Goal: Find specific page/section: Find specific page/section

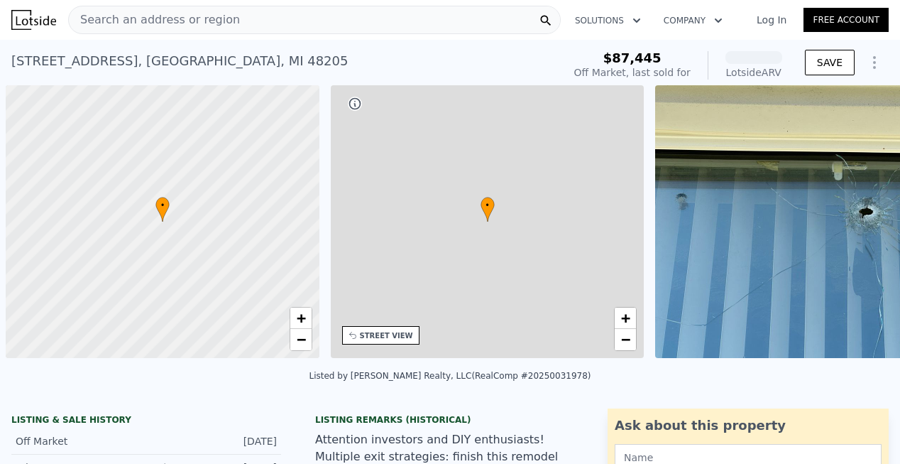
scroll to position [0, 6]
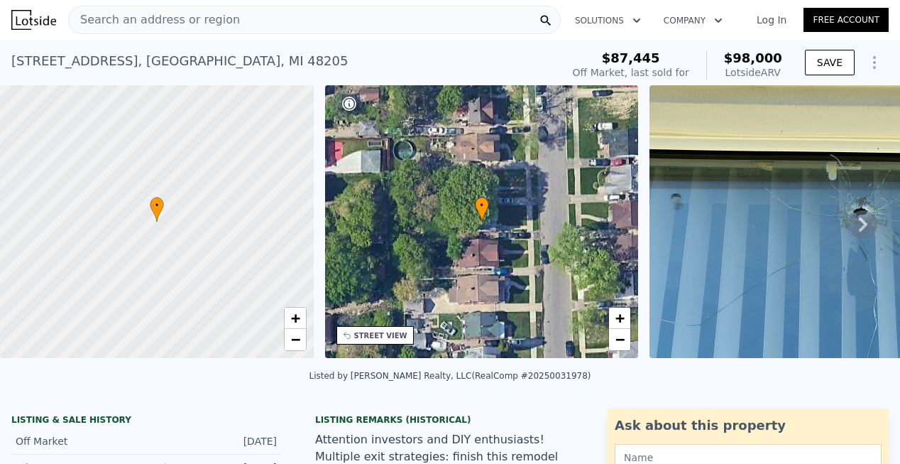
click at [859, 224] on icon at bounding box center [863, 224] width 9 height 14
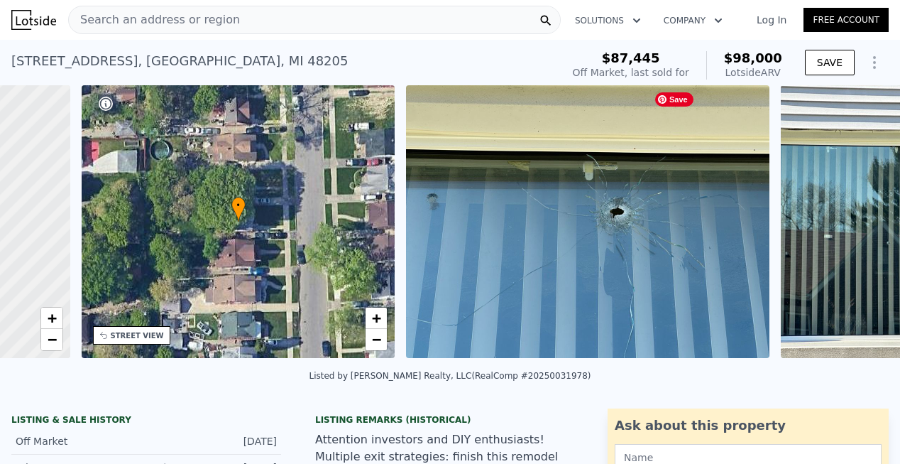
scroll to position [0, 331]
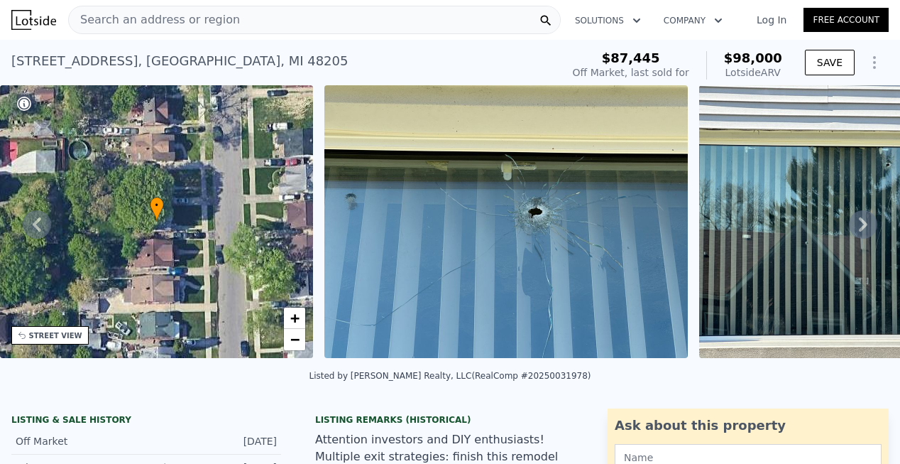
click at [859, 224] on icon at bounding box center [863, 224] width 9 height 14
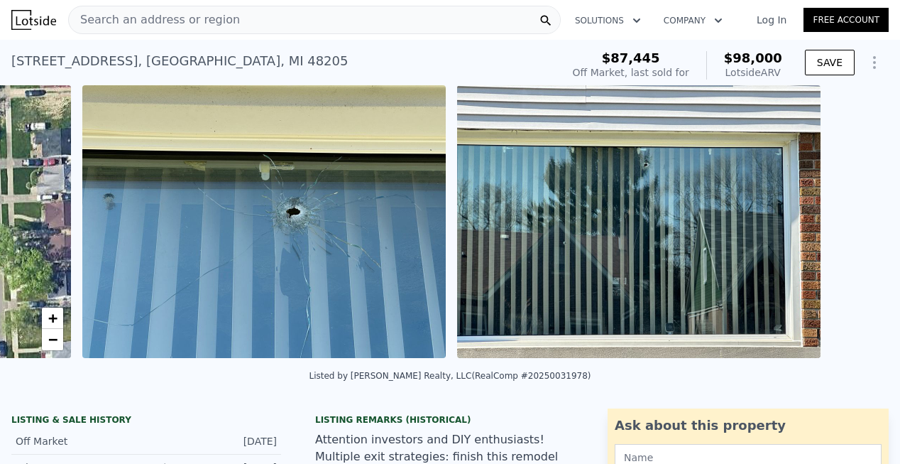
scroll to position [0, 650]
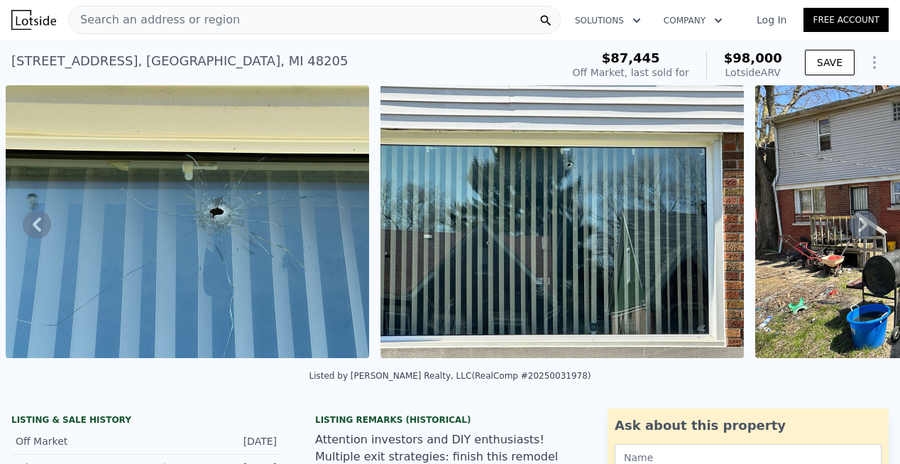
click at [38, 226] on icon at bounding box center [37, 224] width 9 height 14
click at [40, 232] on icon at bounding box center [37, 224] width 28 height 28
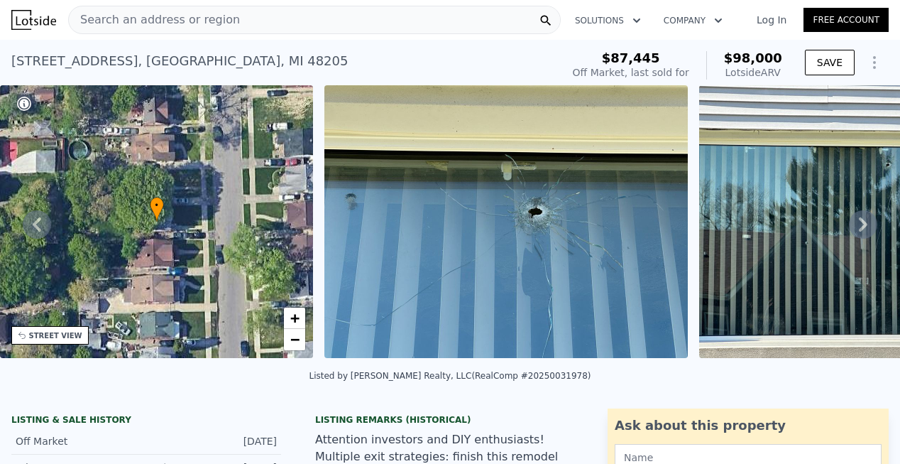
click at [40, 232] on icon at bounding box center [37, 224] width 28 height 28
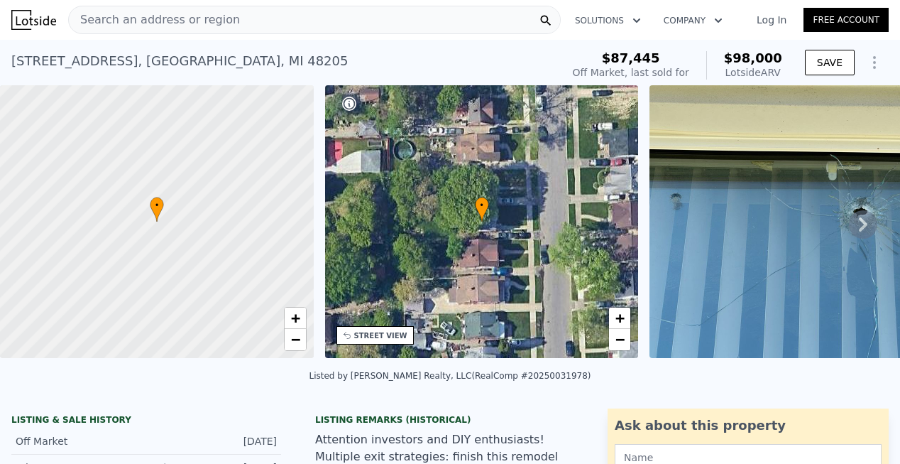
click at [859, 224] on icon at bounding box center [863, 224] width 9 height 14
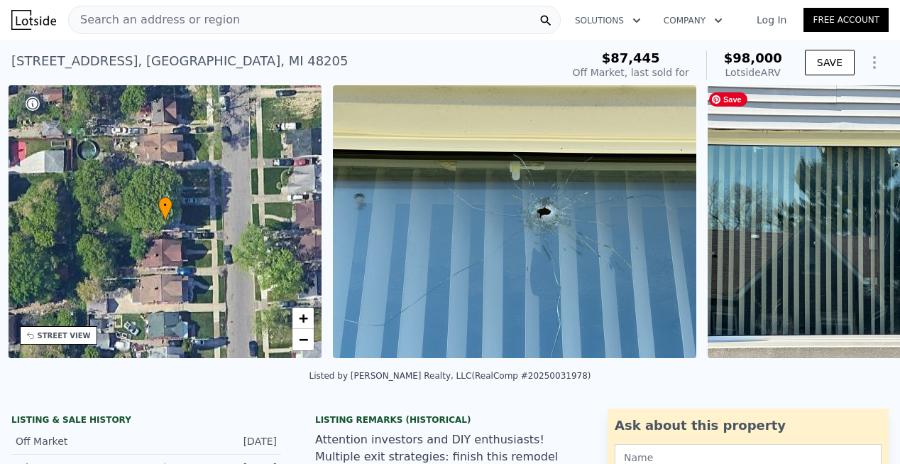
scroll to position [0, 331]
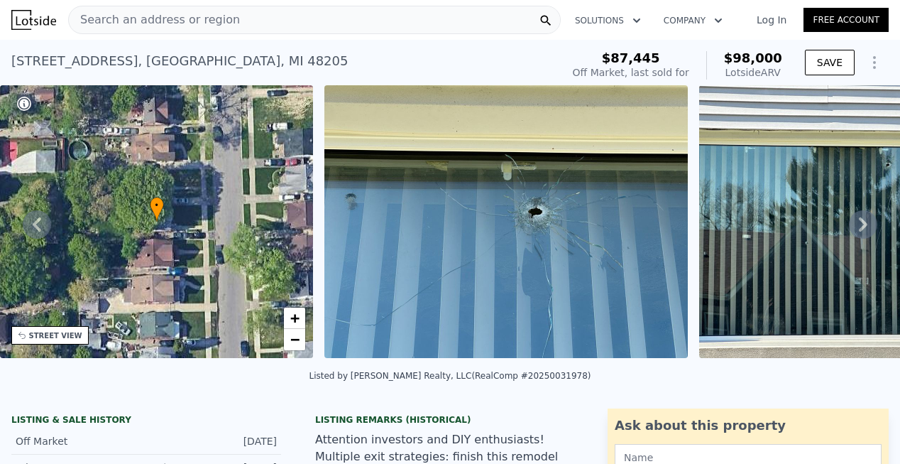
click at [855, 226] on icon at bounding box center [863, 224] width 28 height 28
click at [859, 226] on icon at bounding box center [863, 224] width 9 height 14
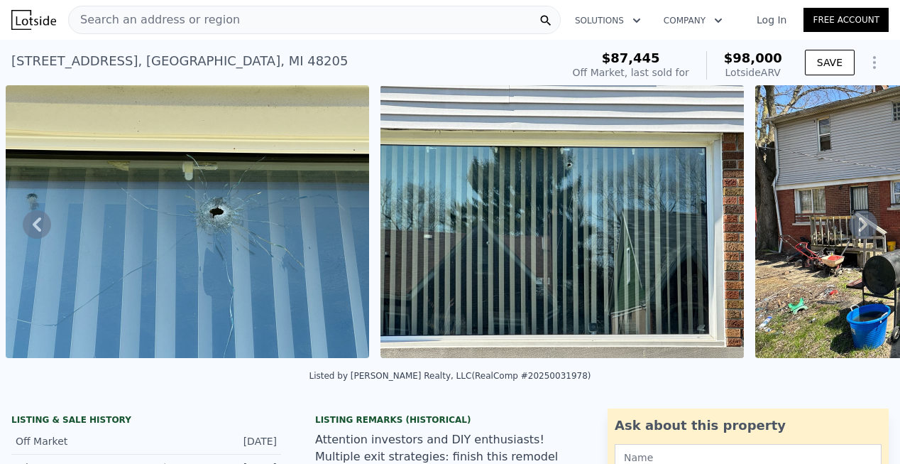
click at [859, 227] on icon at bounding box center [863, 224] width 9 height 14
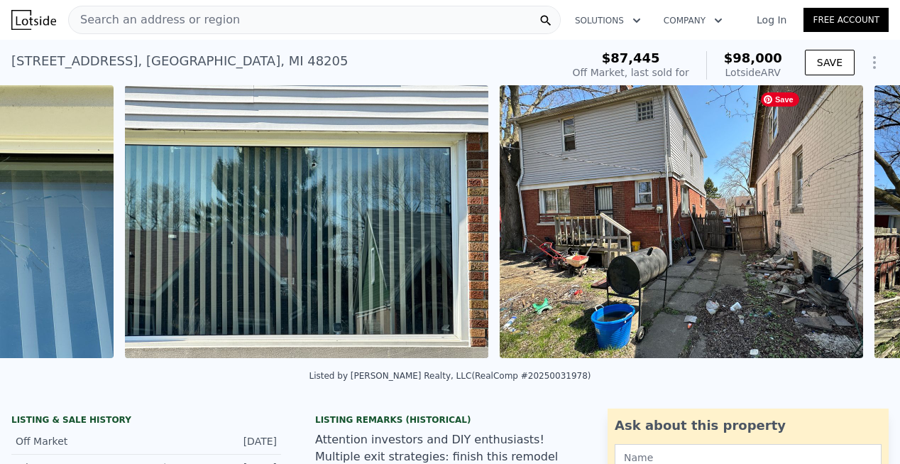
scroll to position [0, 1025]
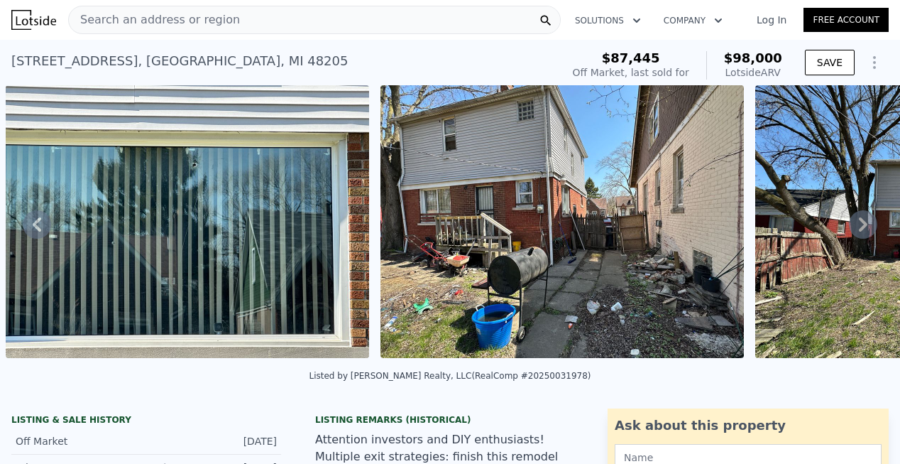
click at [859, 227] on icon at bounding box center [863, 224] width 9 height 14
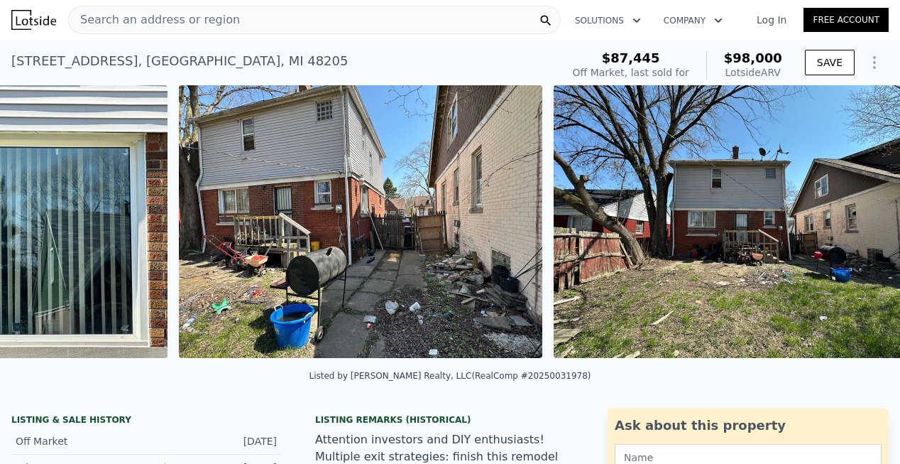
scroll to position [0, 1400]
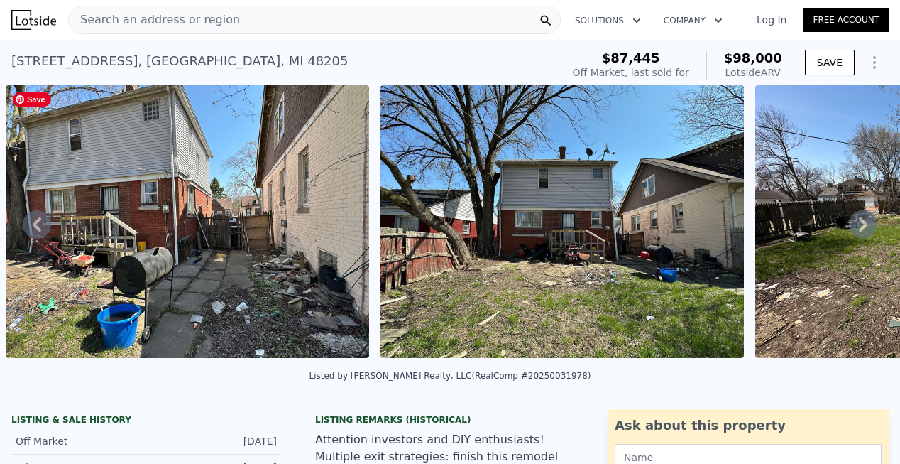
click at [42, 230] on icon at bounding box center [37, 224] width 28 height 28
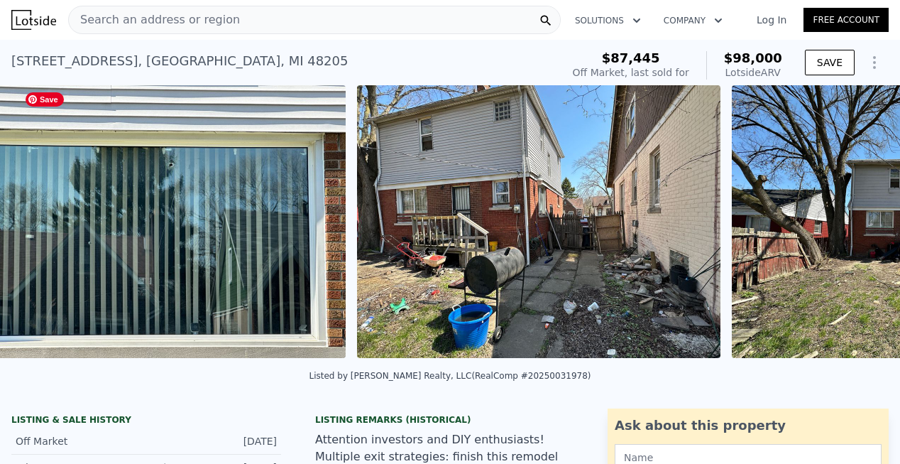
scroll to position [0, 1025]
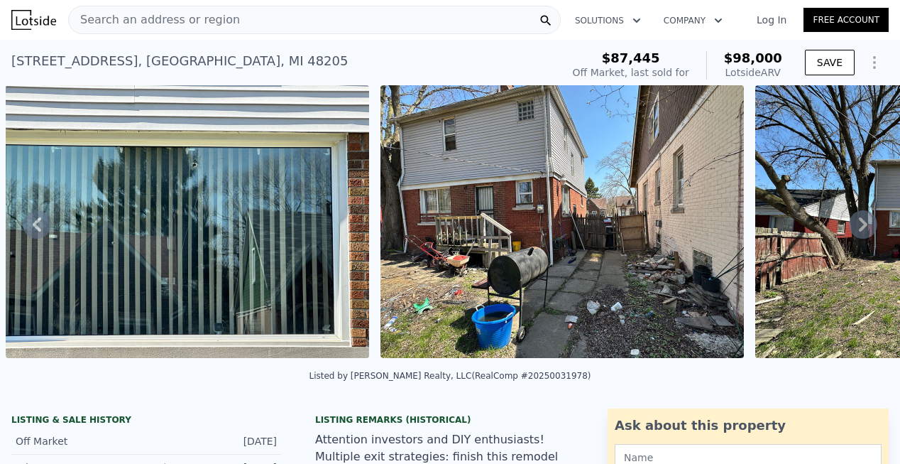
click at [859, 230] on icon at bounding box center [863, 224] width 9 height 14
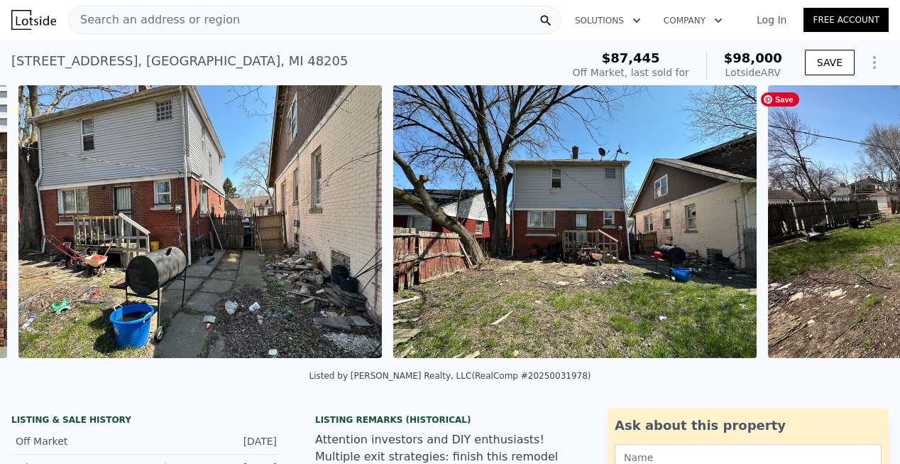
scroll to position [0, 1400]
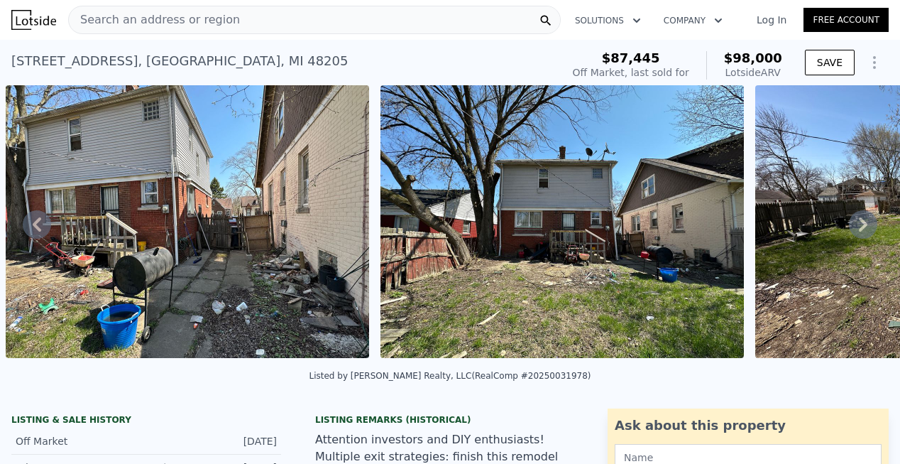
click at [859, 226] on icon at bounding box center [863, 224] width 9 height 14
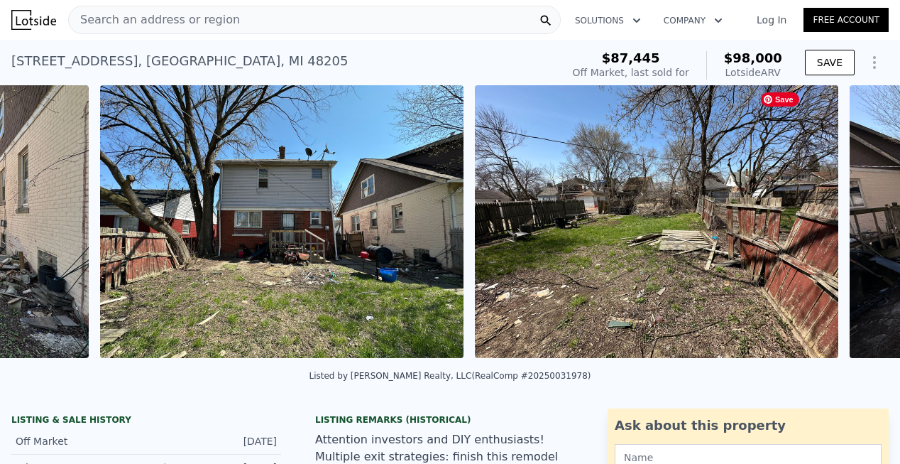
scroll to position [0, 1775]
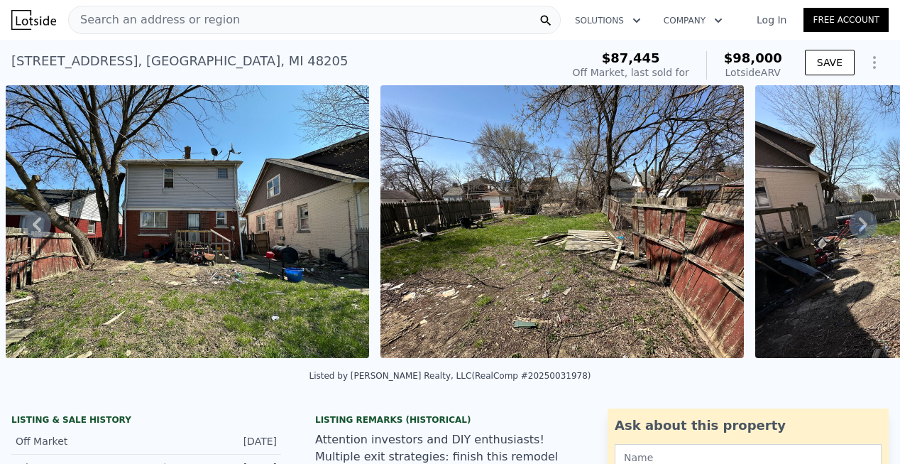
click at [858, 234] on icon at bounding box center [863, 224] width 28 height 28
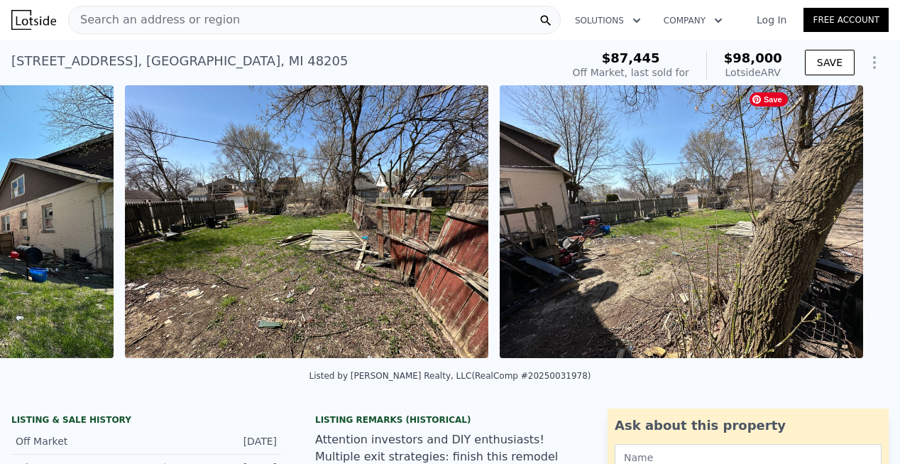
scroll to position [0, 2150]
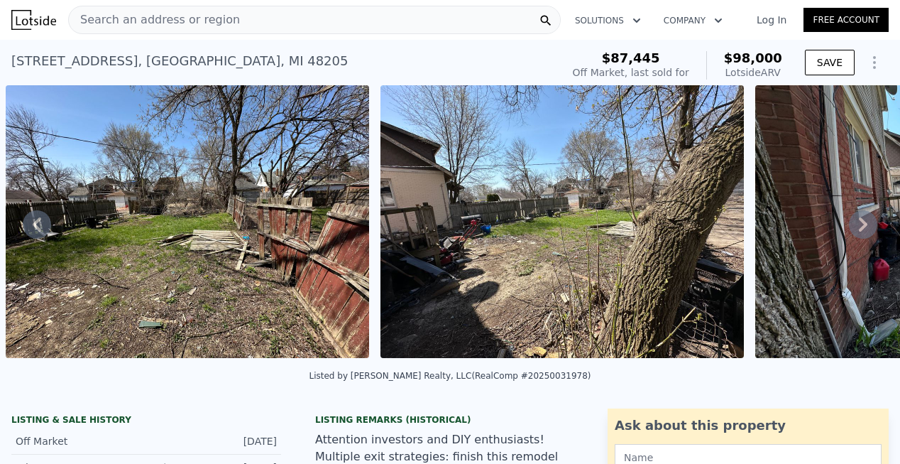
click at [857, 226] on icon at bounding box center [863, 224] width 28 height 28
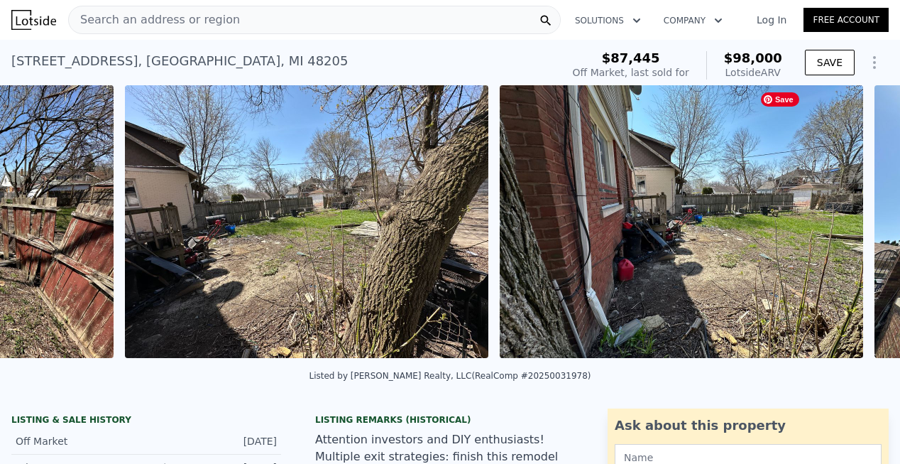
scroll to position [0, 2524]
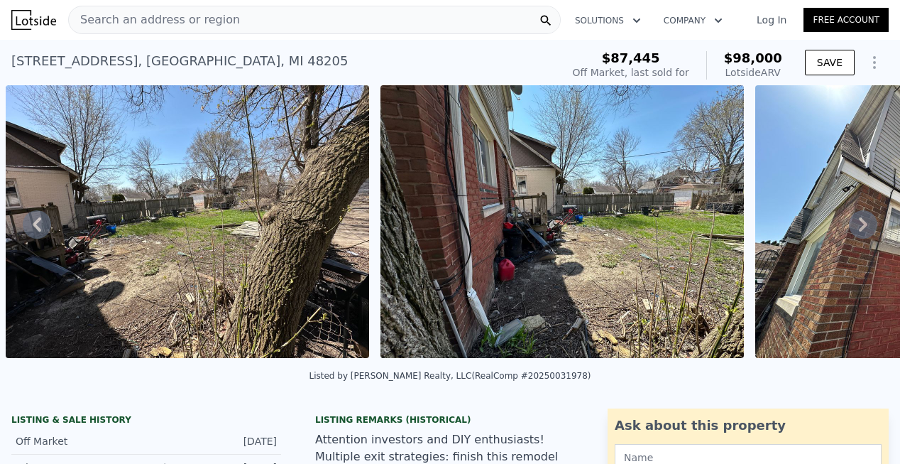
click at [859, 226] on icon at bounding box center [863, 224] width 9 height 14
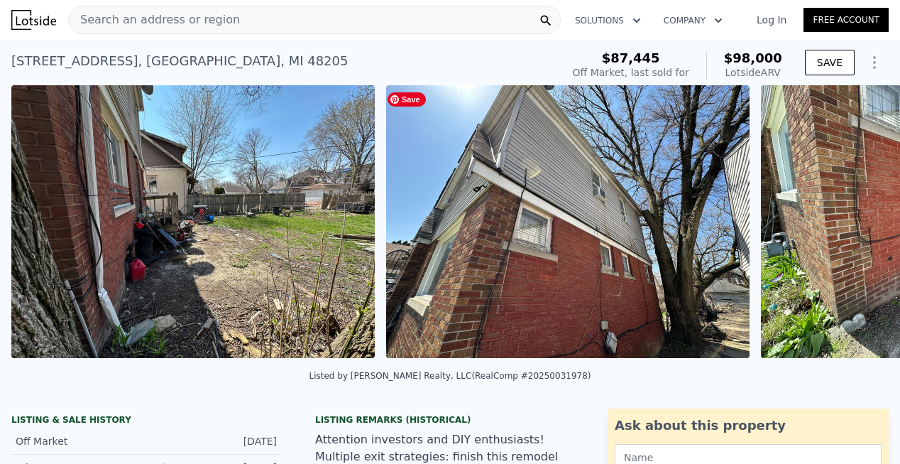
scroll to position [0, 2899]
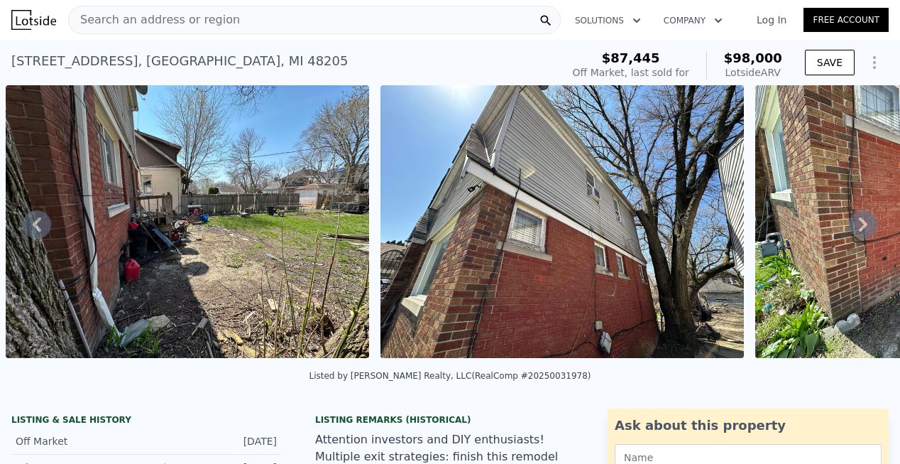
click at [859, 224] on icon at bounding box center [863, 224] width 9 height 14
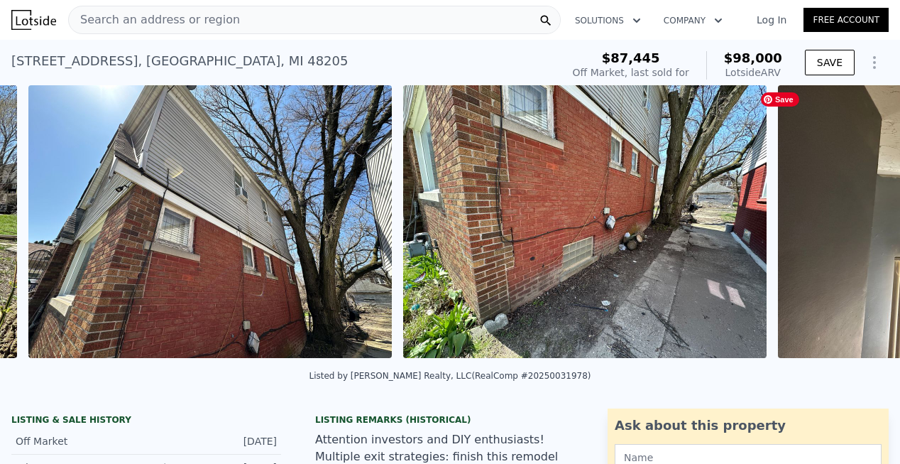
scroll to position [0, 3274]
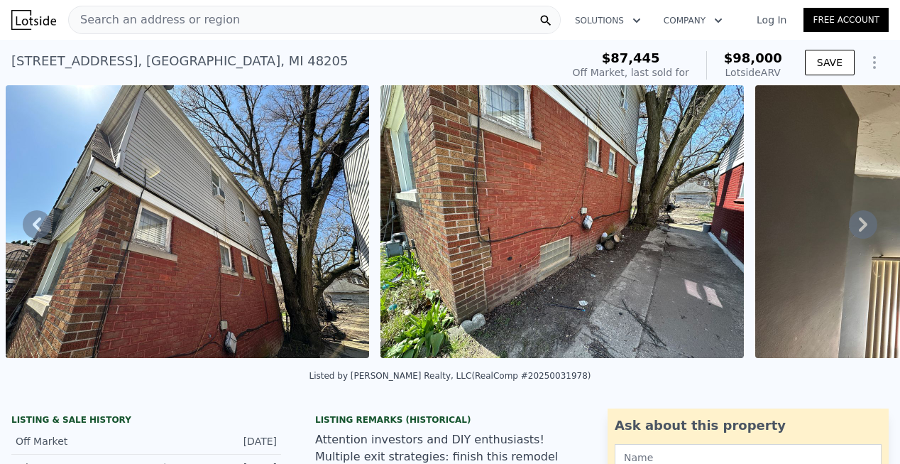
click at [860, 229] on icon at bounding box center [863, 224] width 28 height 28
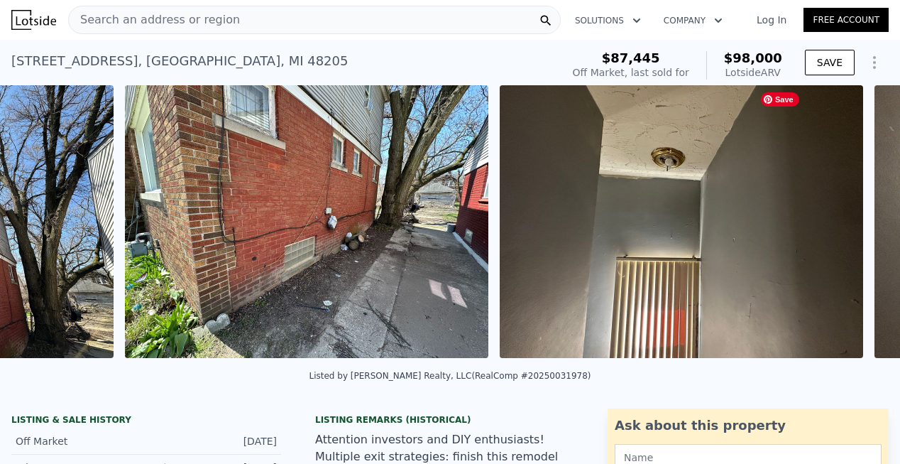
scroll to position [0, 3649]
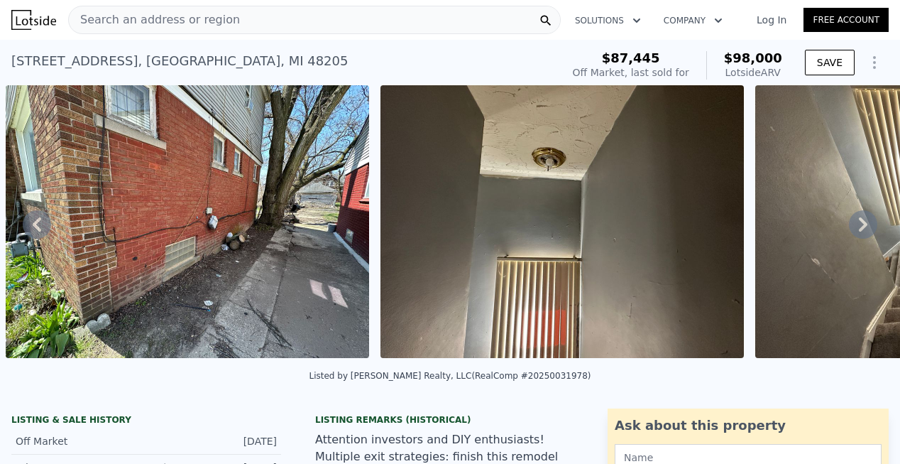
click at [849, 226] on icon at bounding box center [863, 224] width 28 height 28
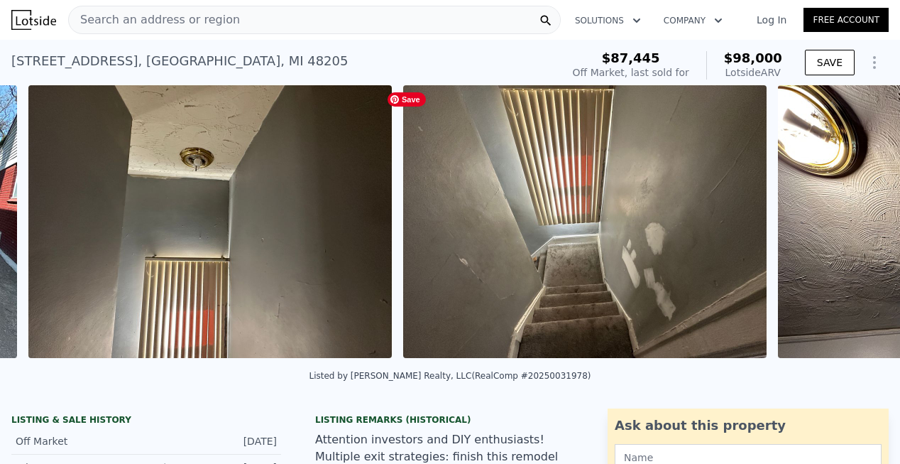
scroll to position [0, 4024]
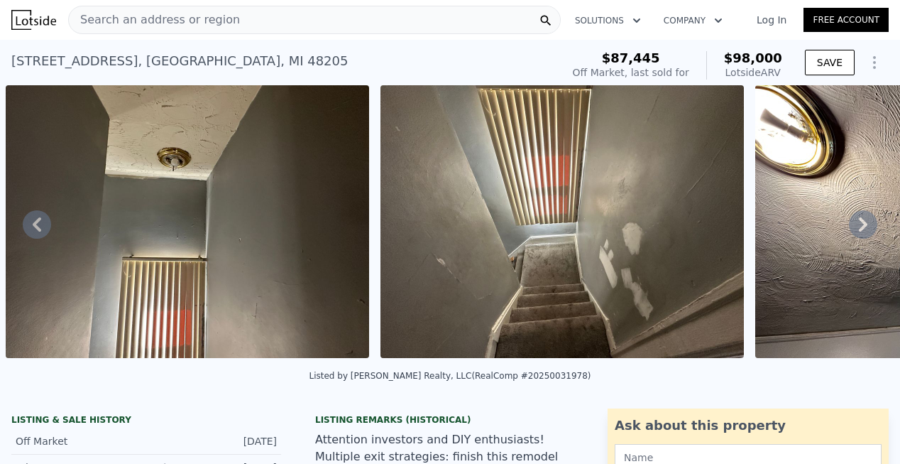
click at [859, 227] on icon at bounding box center [863, 224] width 9 height 14
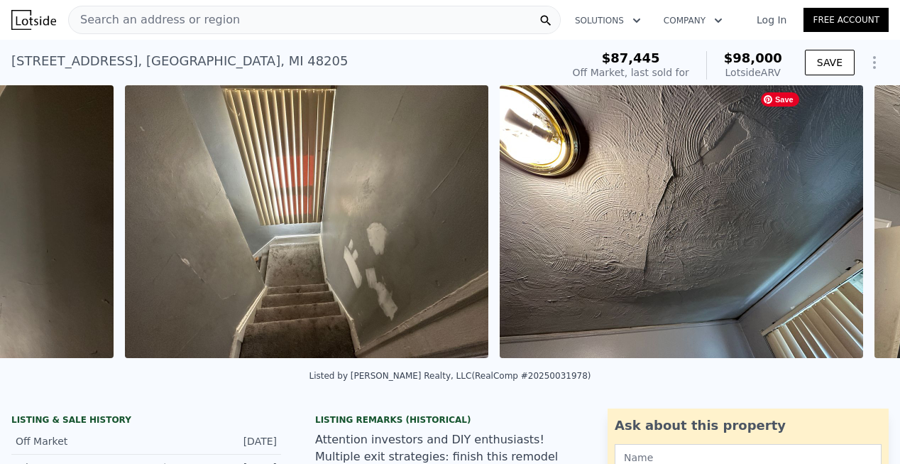
scroll to position [0, 4399]
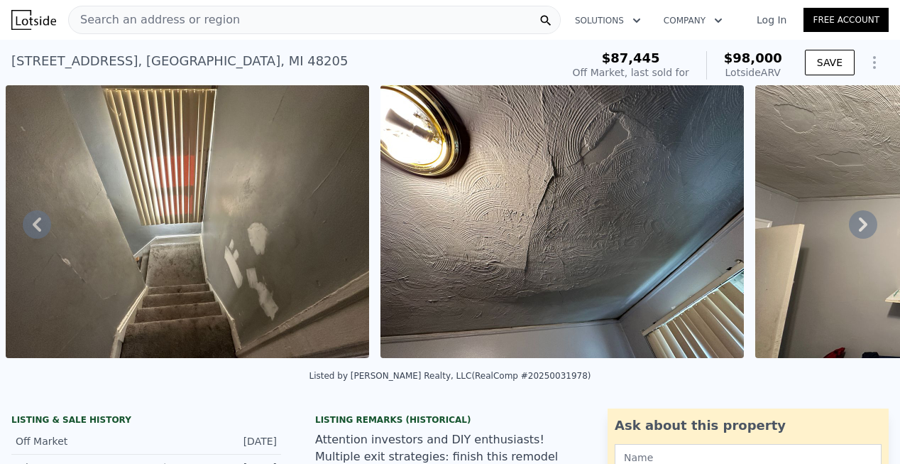
click at [855, 234] on icon at bounding box center [863, 224] width 28 height 28
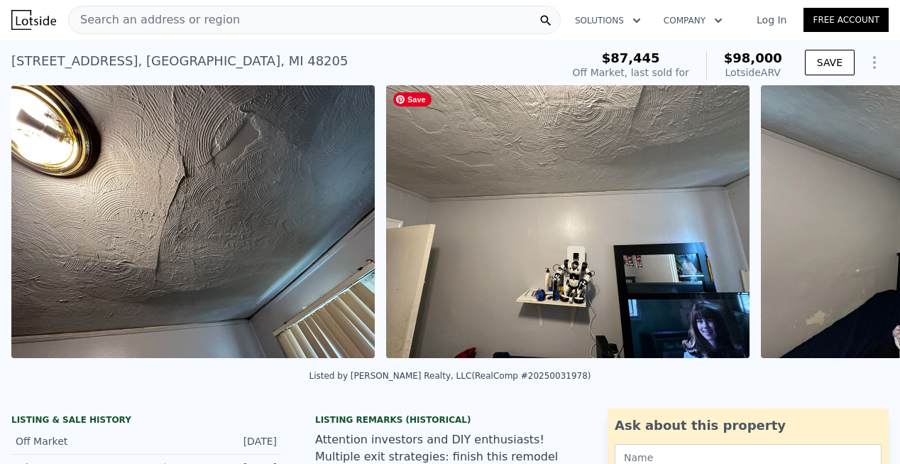
scroll to position [0, 4774]
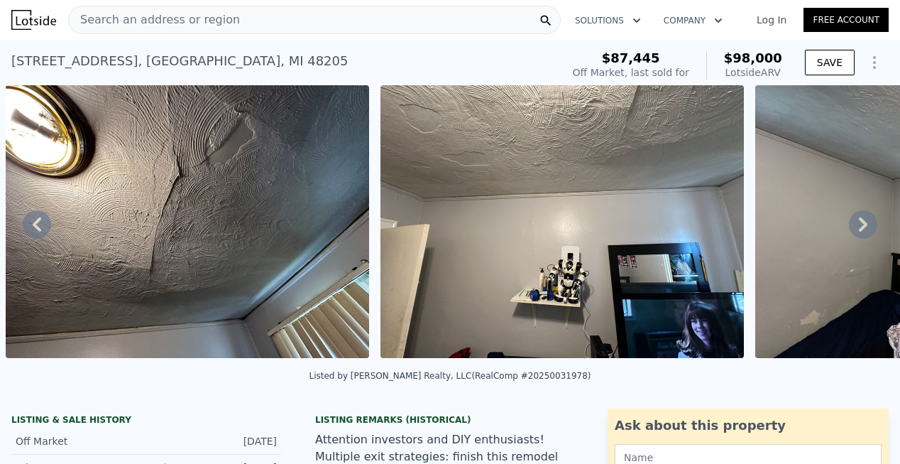
click at [855, 226] on icon at bounding box center [863, 224] width 28 height 28
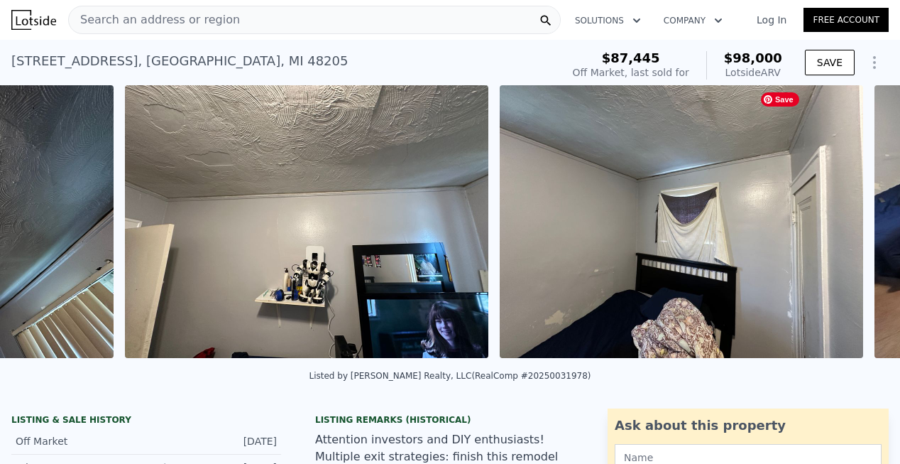
scroll to position [0, 5149]
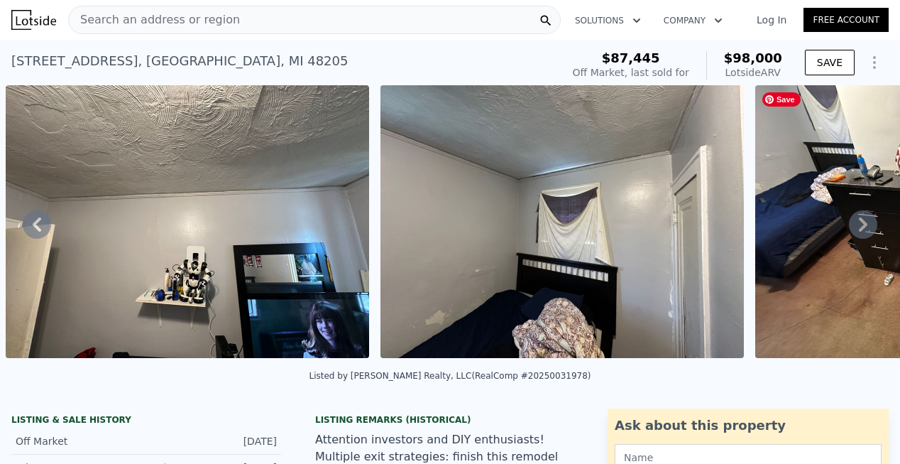
click at [855, 225] on icon at bounding box center [863, 224] width 28 height 28
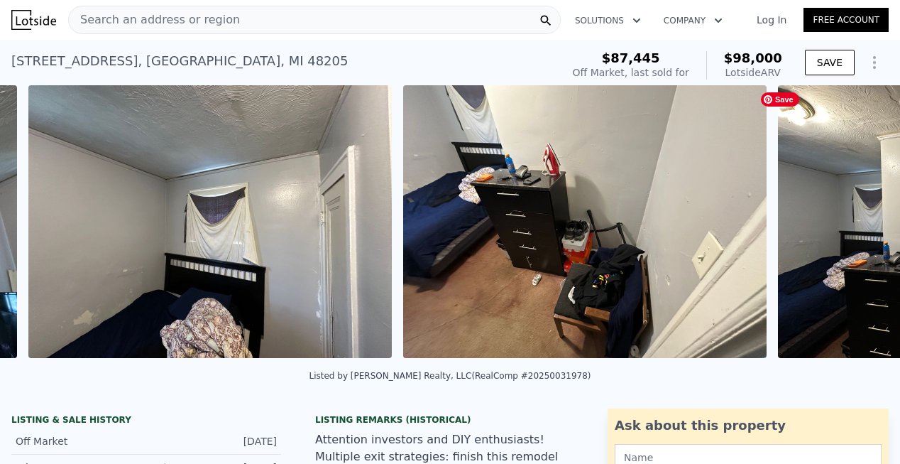
scroll to position [0, 5524]
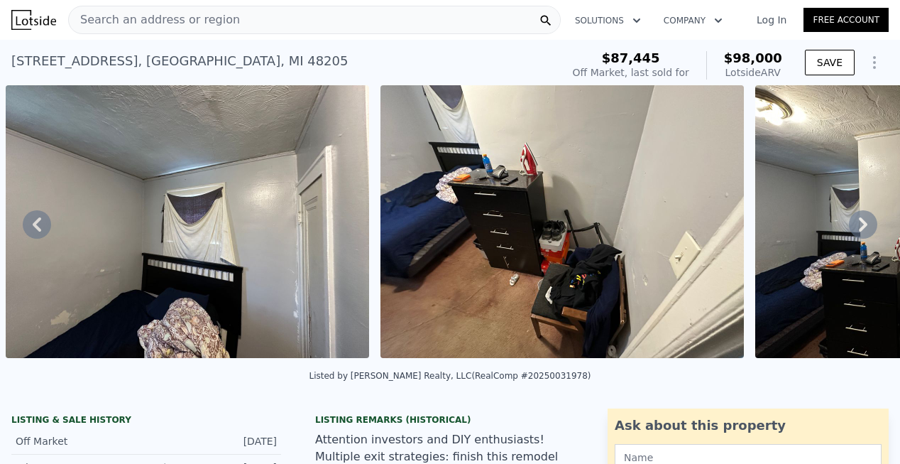
click at [859, 229] on icon at bounding box center [863, 224] width 9 height 14
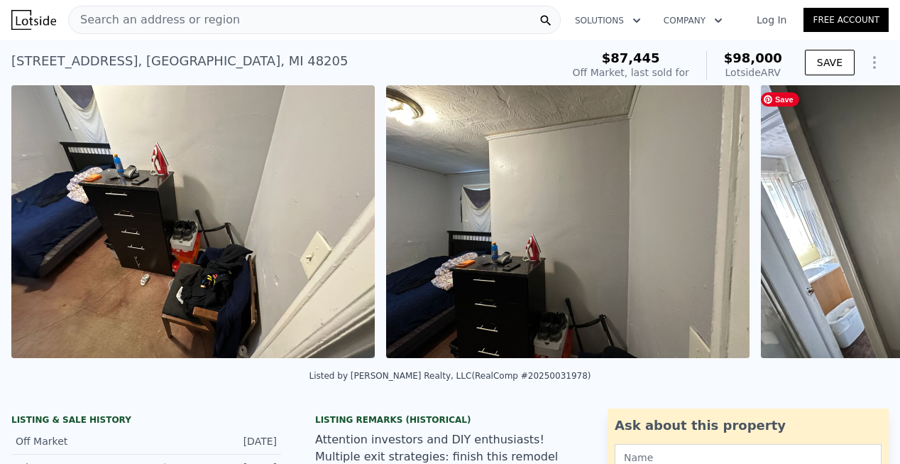
scroll to position [0, 5899]
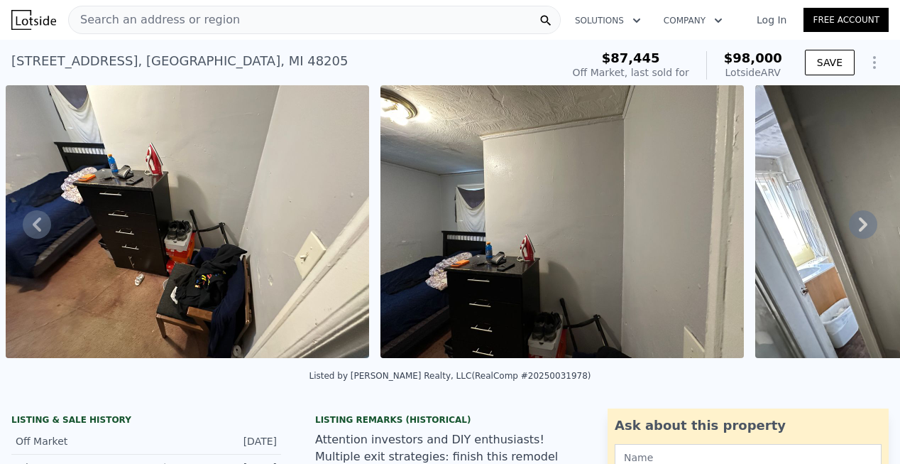
click at [854, 222] on icon at bounding box center [863, 224] width 28 height 28
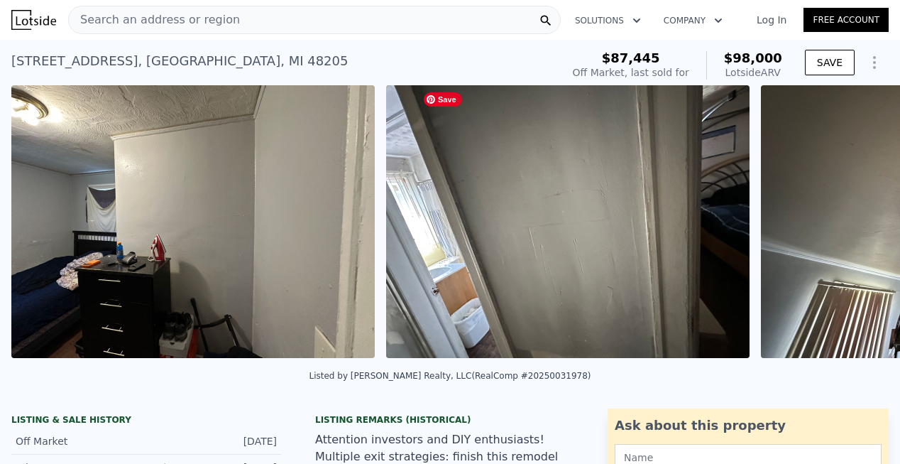
scroll to position [0, 6274]
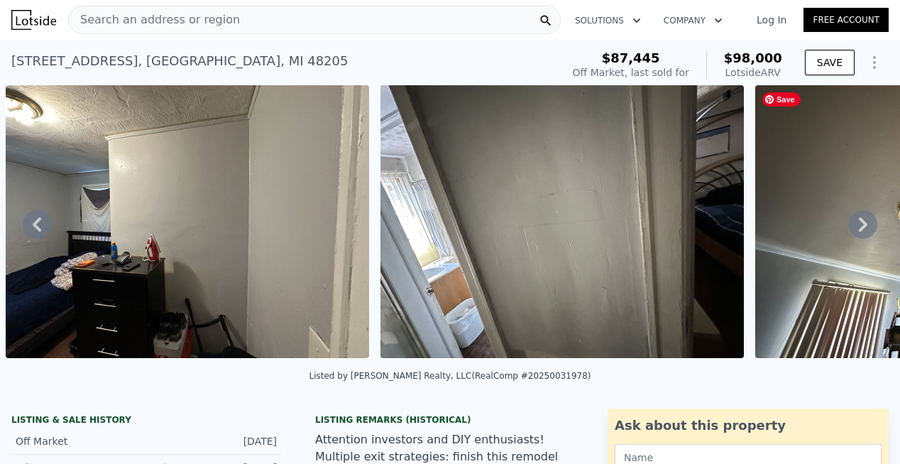
click at [852, 228] on icon at bounding box center [863, 224] width 28 height 28
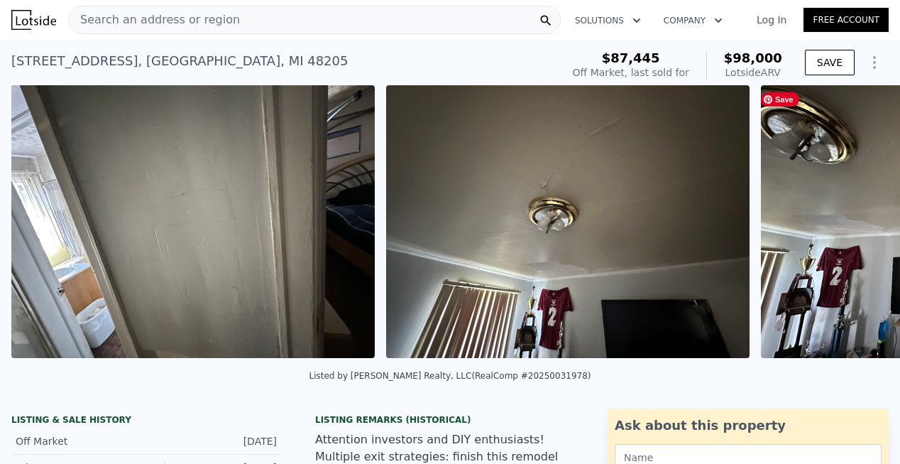
scroll to position [0, 6649]
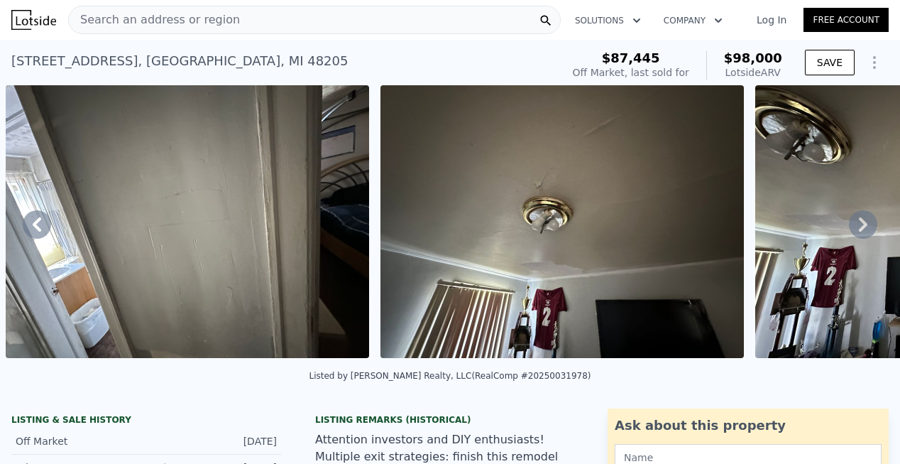
click at [858, 226] on icon at bounding box center [863, 224] width 28 height 28
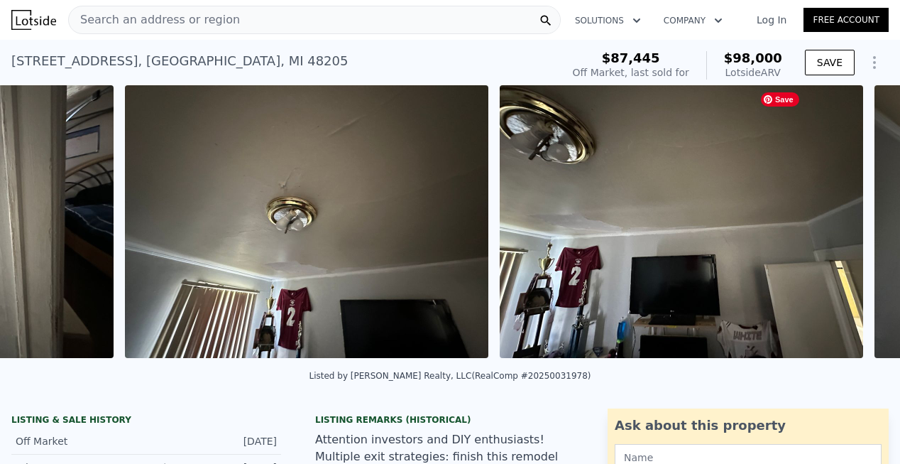
scroll to position [0, 7024]
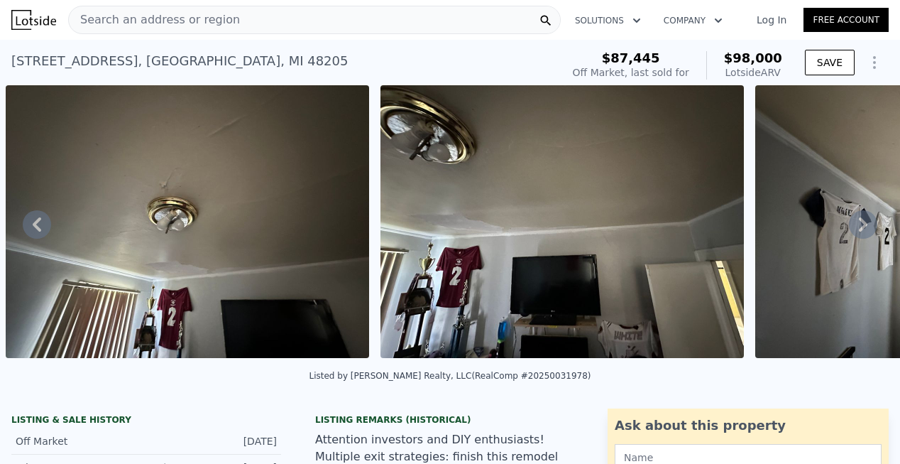
click at [854, 224] on icon at bounding box center [863, 224] width 28 height 28
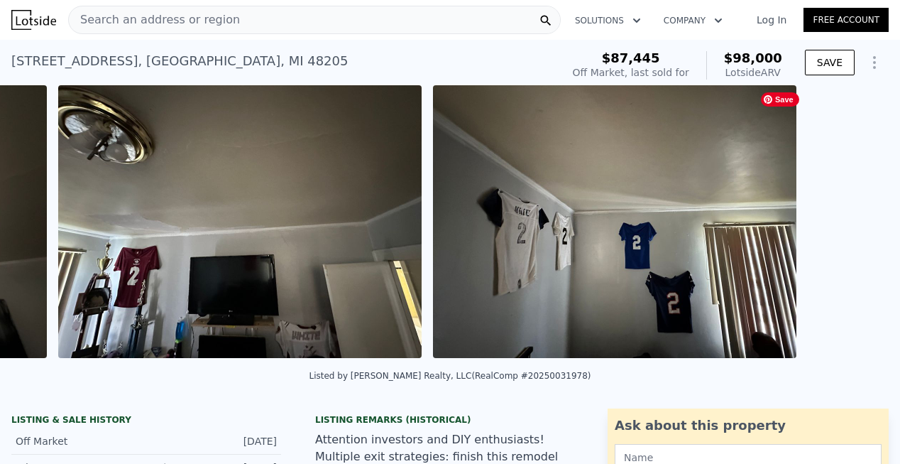
scroll to position [0, 7399]
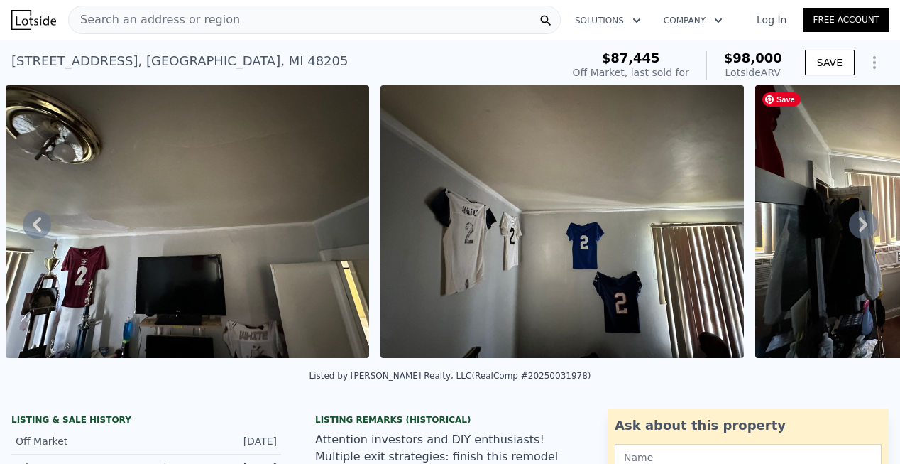
click at [854, 224] on icon at bounding box center [863, 224] width 28 height 28
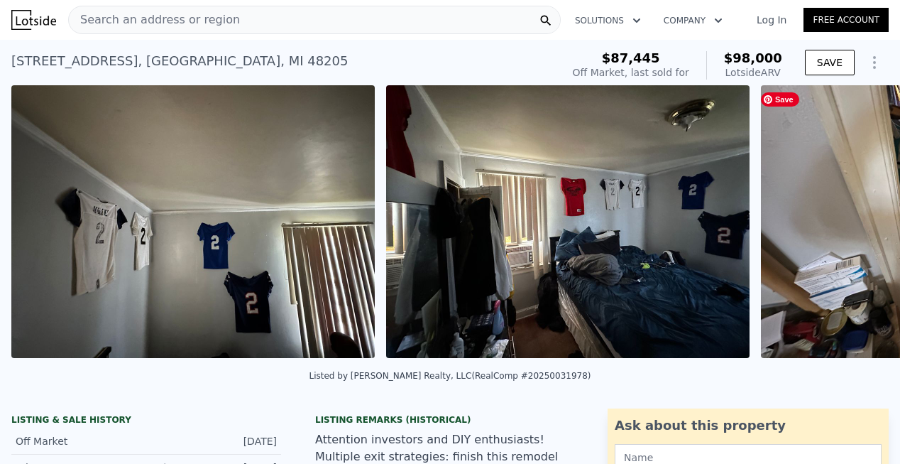
scroll to position [0, 7774]
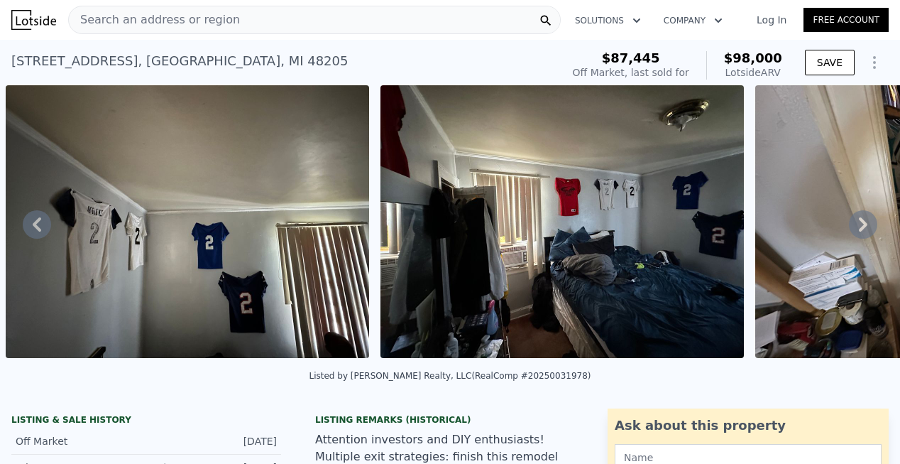
click at [857, 227] on icon at bounding box center [863, 224] width 28 height 28
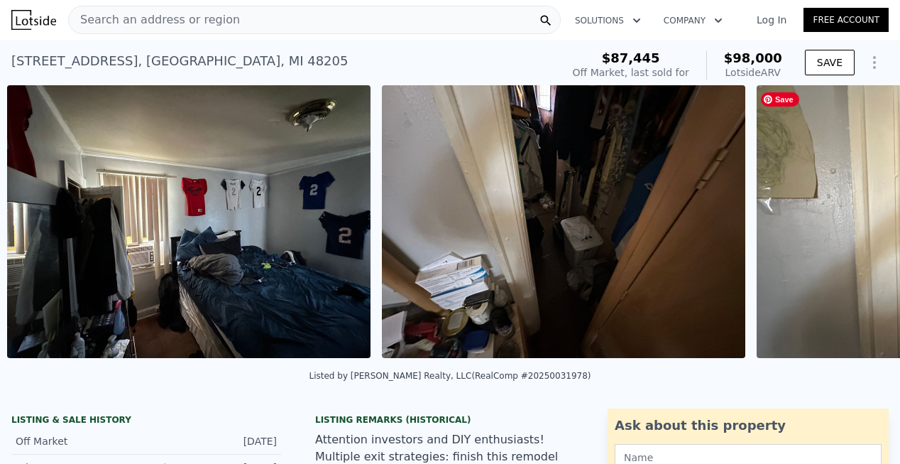
scroll to position [0, 8149]
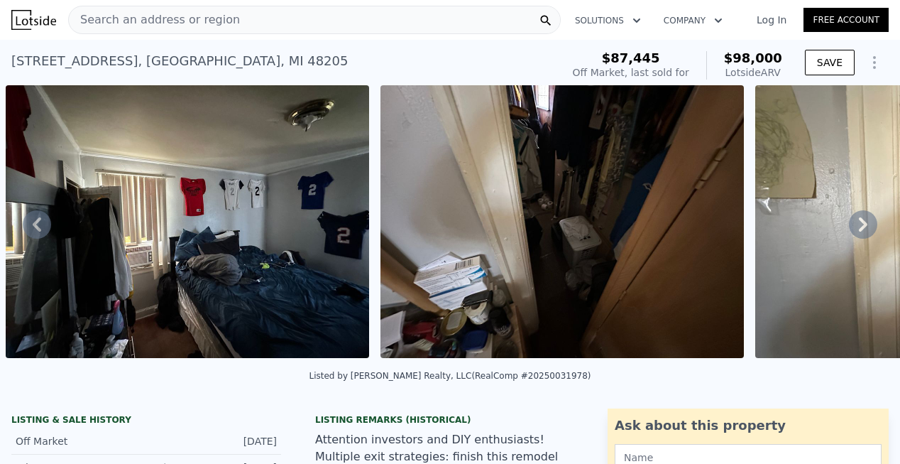
click at [859, 227] on icon at bounding box center [863, 224] width 9 height 14
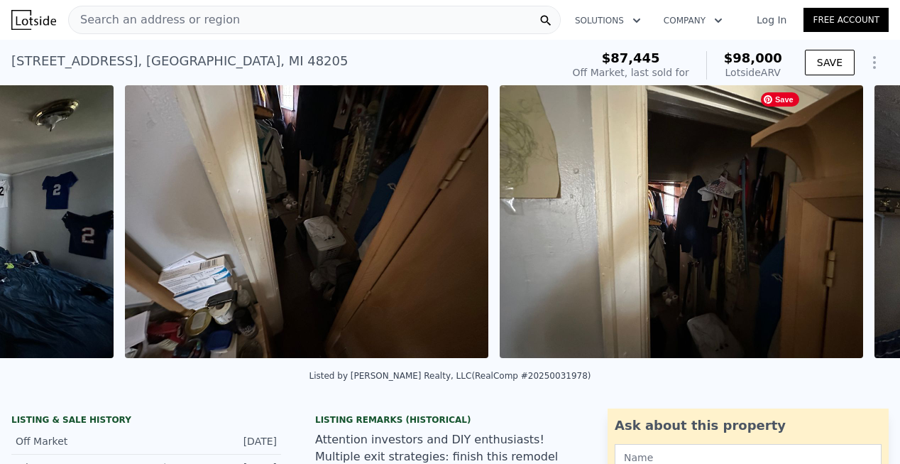
scroll to position [0, 8524]
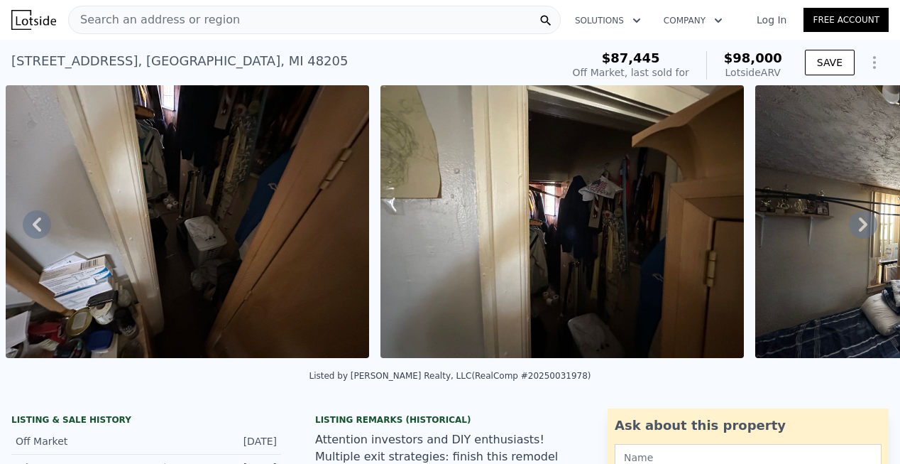
click at [853, 229] on icon at bounding box center [863, 224] width 28 height 28
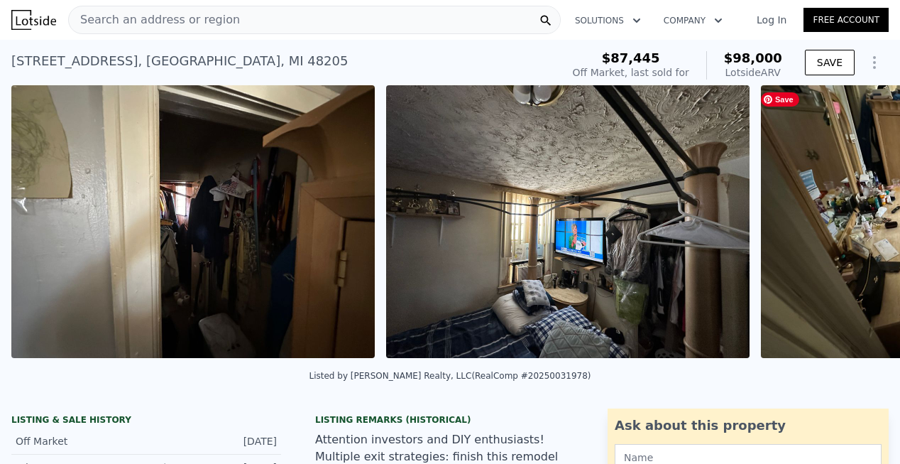
scroll to position [0, 8899]
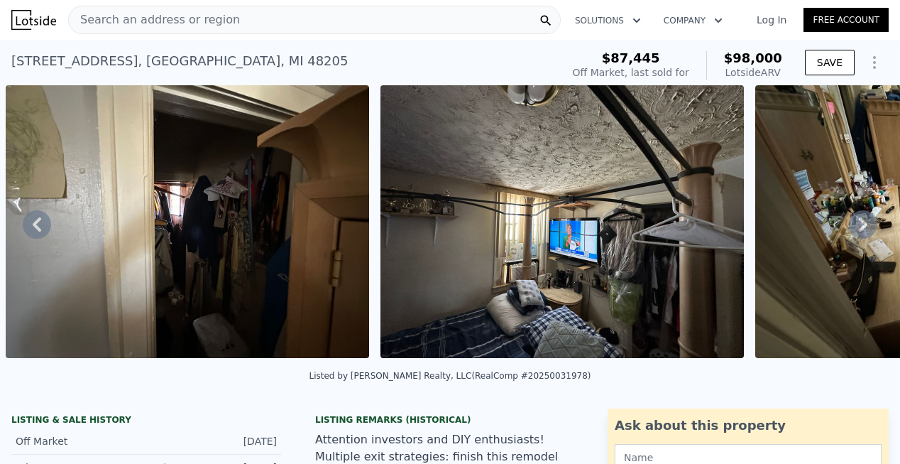
click at [859, 224] on icon at bounding box center [863, 224] width 9 height 14
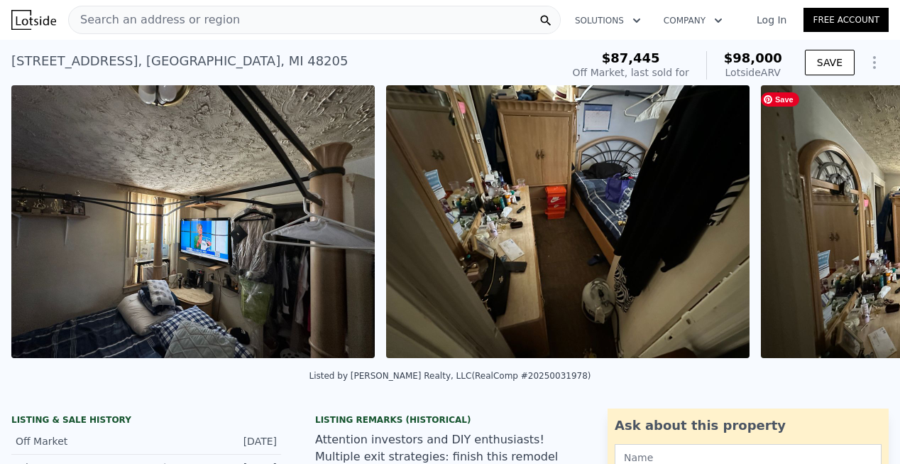
scroll to position [0, 9273]
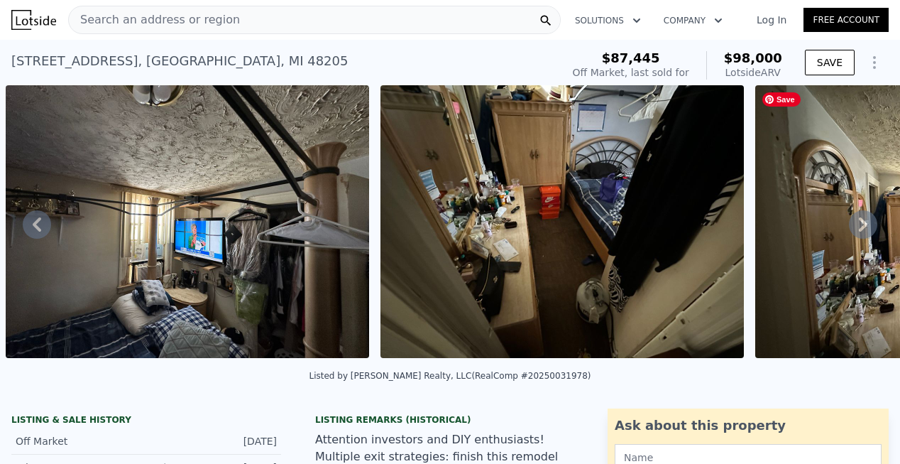
click at [849, 226] on icon at bounding box center [863, 224] width 28 height 28
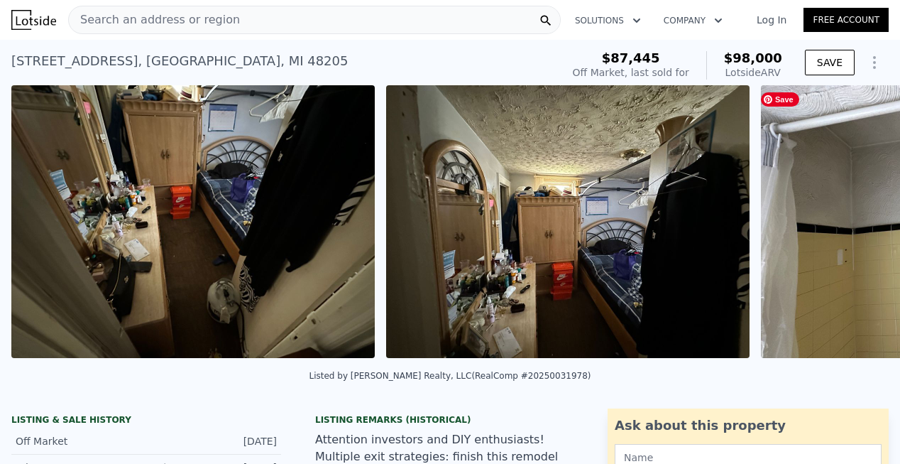
scroll to position [0, 9648]
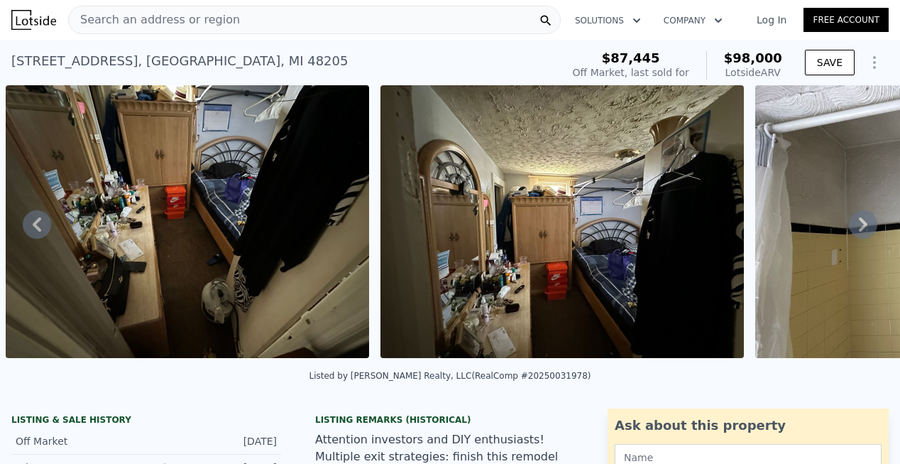
click at [859, 231] on icon at bounding box center [863, 224] width 9 height 14
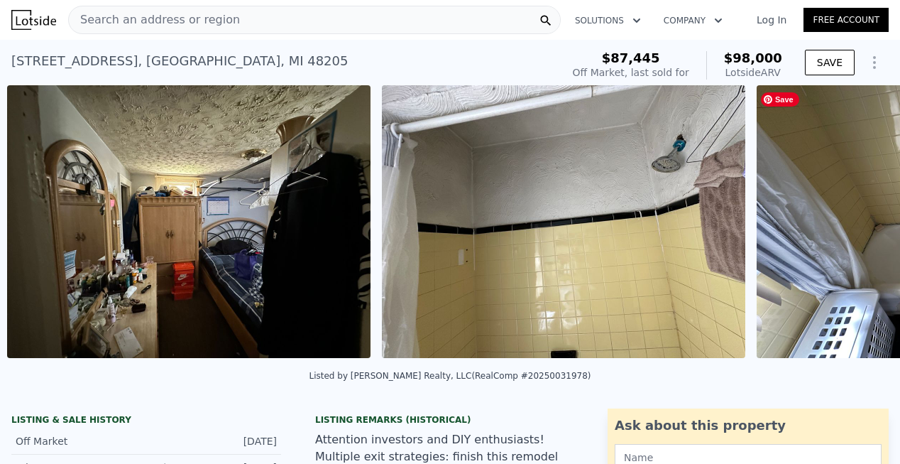
scroll to position [0, 10023]
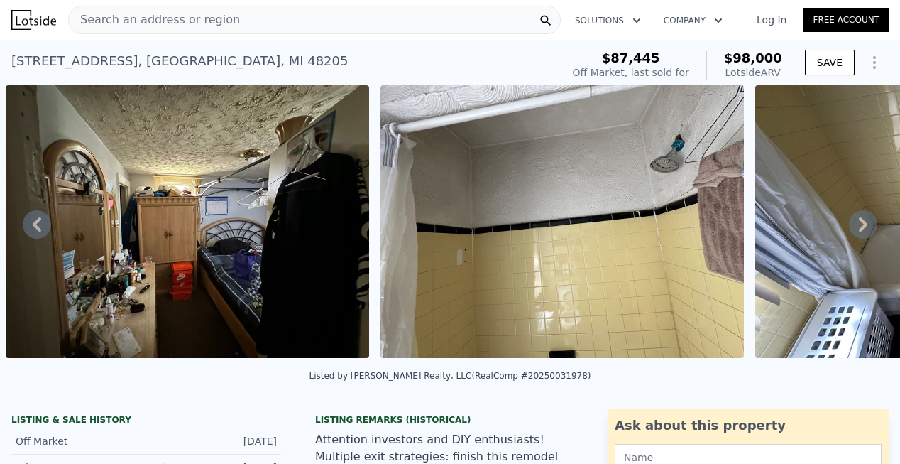
click at [857, 227] on icon at bounding box center [863, 224] width 28 height 28
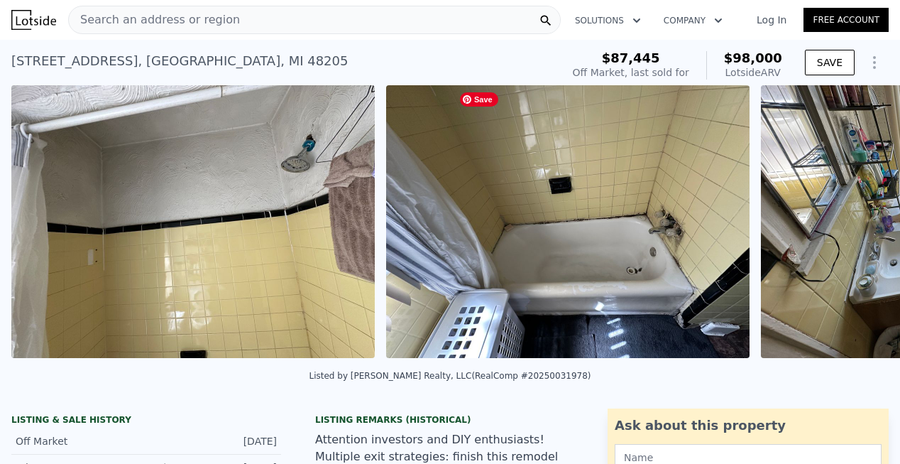
scroll to position [0, 10398]
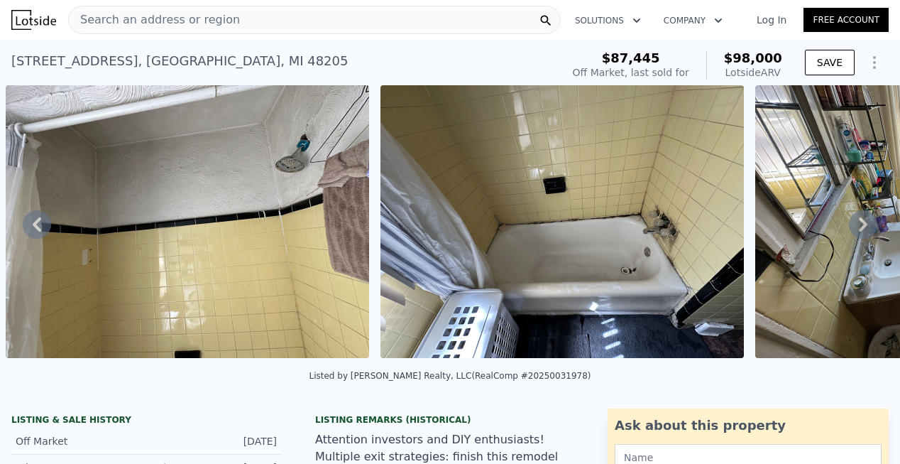
click at [851, 230] on icon at bounding box center [863, 224] width 28 height 28
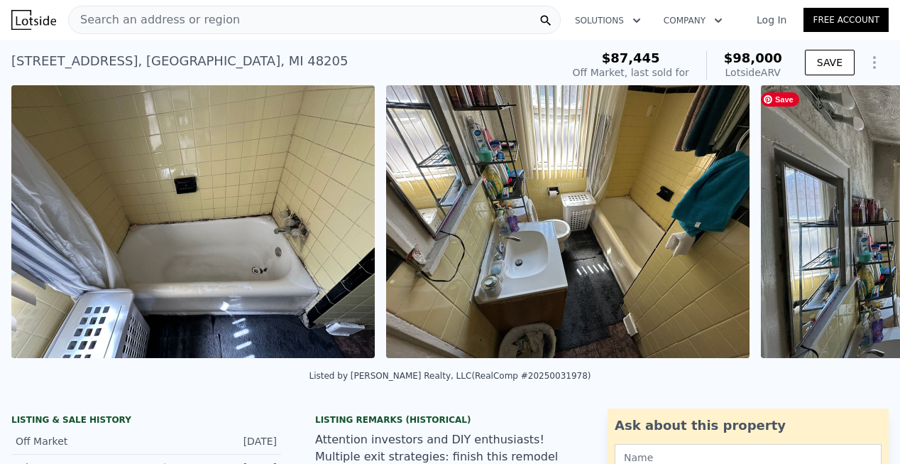
scroll to position [0, 10773]
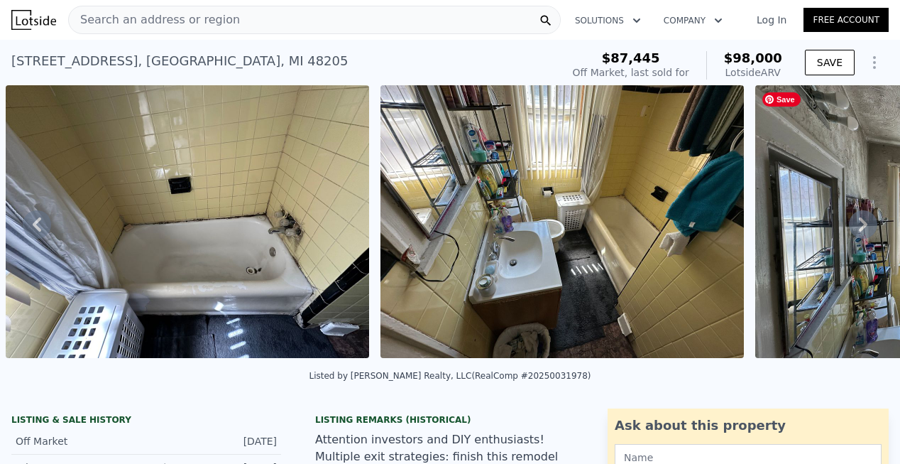
click at [859, 229] on icon at bounding box center [863, 224] width 9 height 14
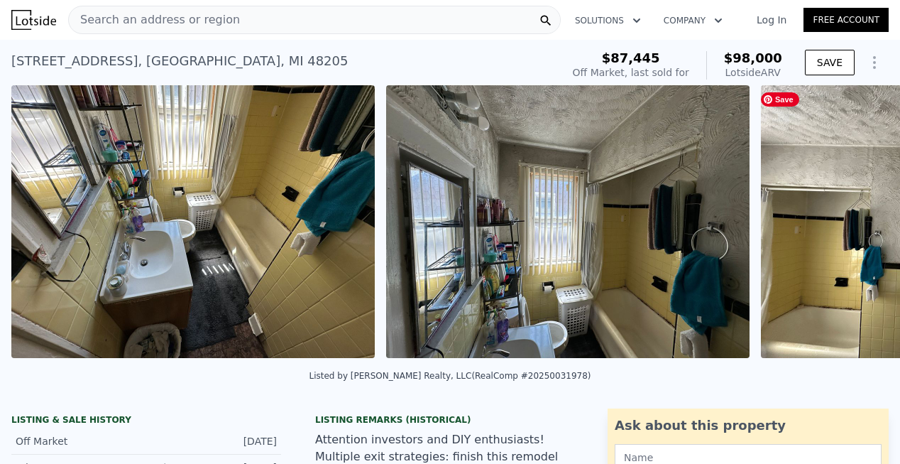
scroll to position [0, 11148]
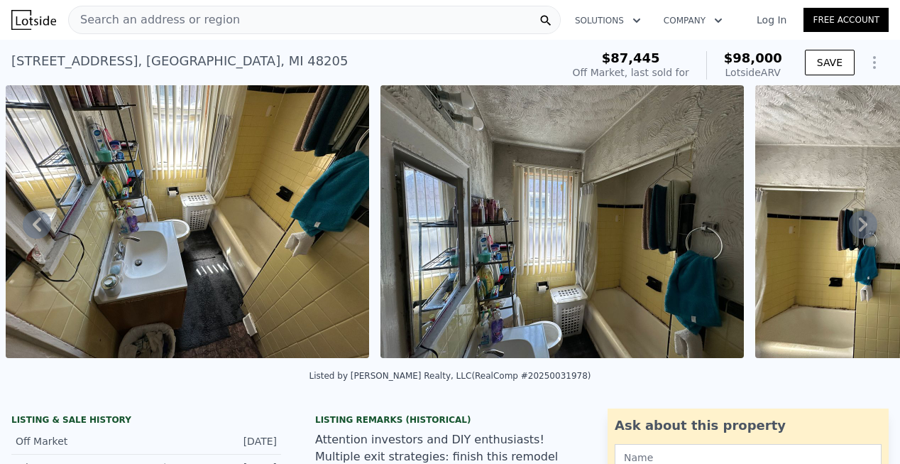
click at [859, 223] on icon at bounding box center [863, 224] width 28 height 28
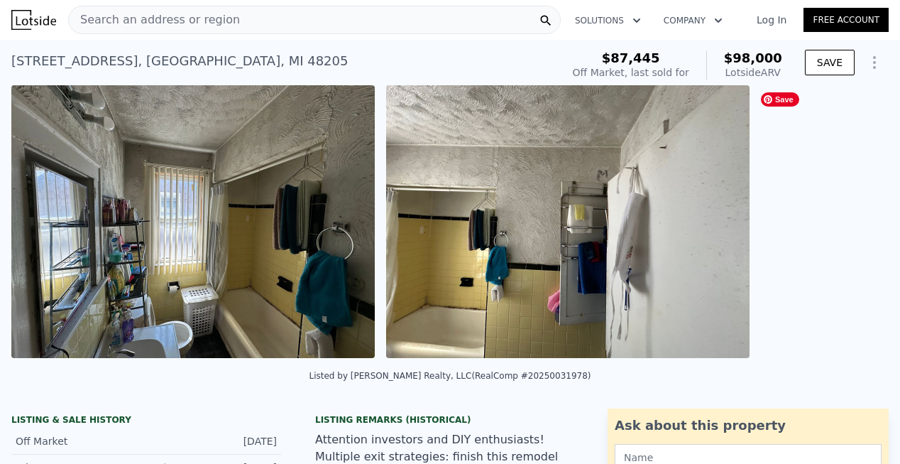
scroll to position [0, 11523]
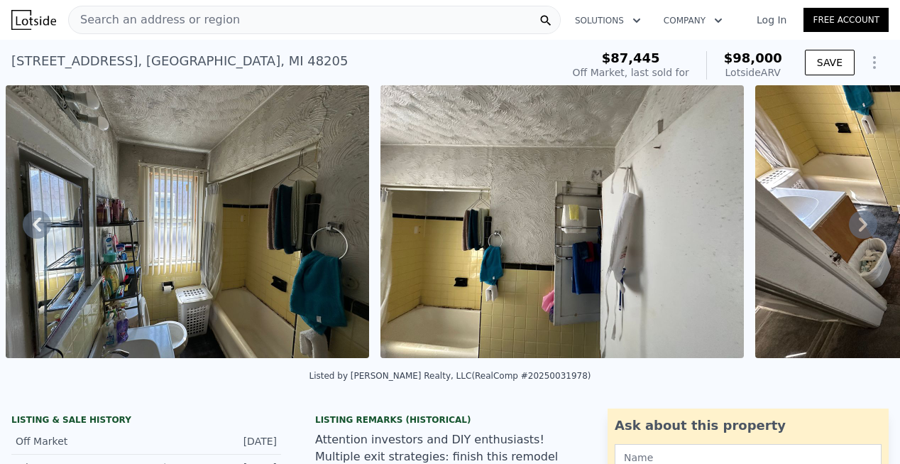
click at [859, 227] on icon at bounding box center [863, 224] width 9 height 14
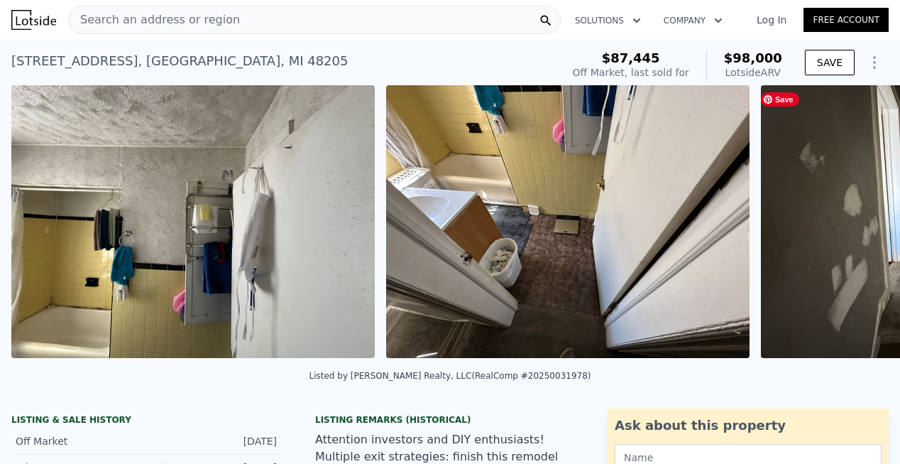
scroll to position [0, 11898]
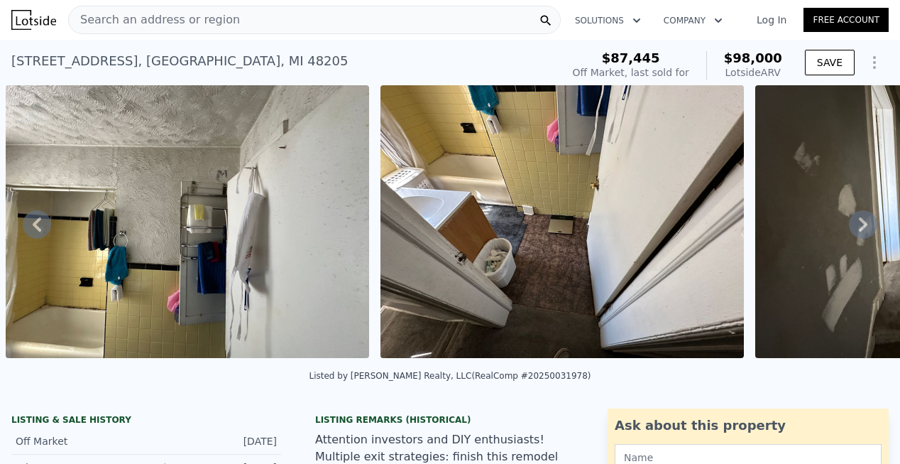
click at [854, 224] on icon at bounding box center [863, 224] width 28 height 28
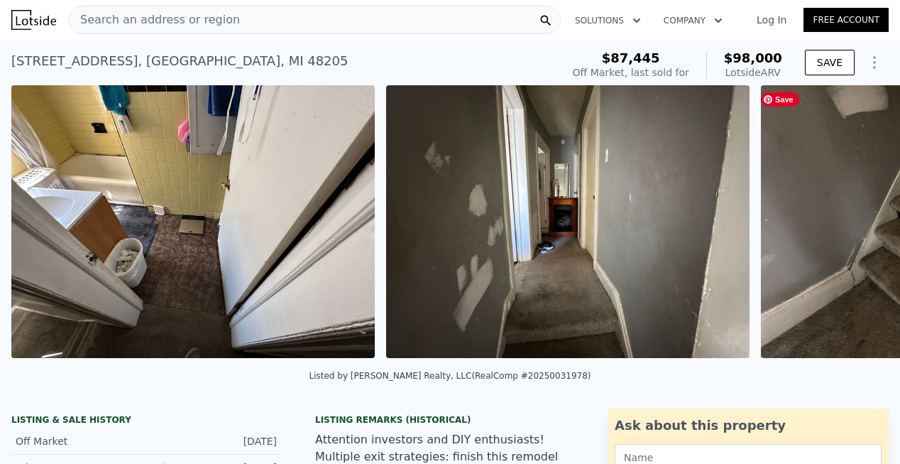
scroll to position [0, 12273]
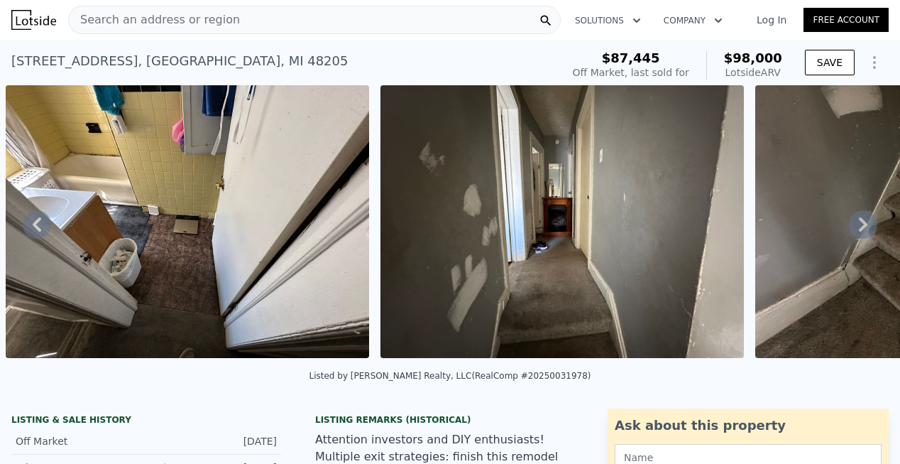
click at [859, 227] on icon at bounding box center [863, 224] width 9 height 14
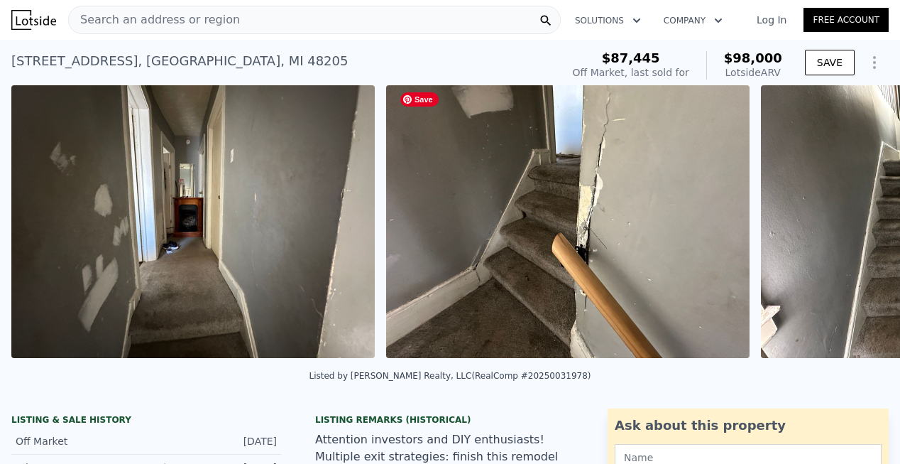
scroll to position [0, 12648]
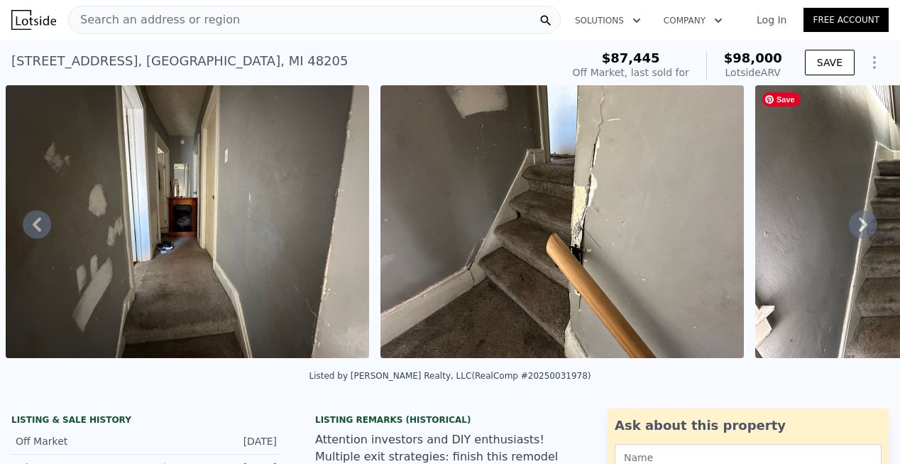
click at [851, 230] on icon at bounding box center [863, 224] width 28 height 28
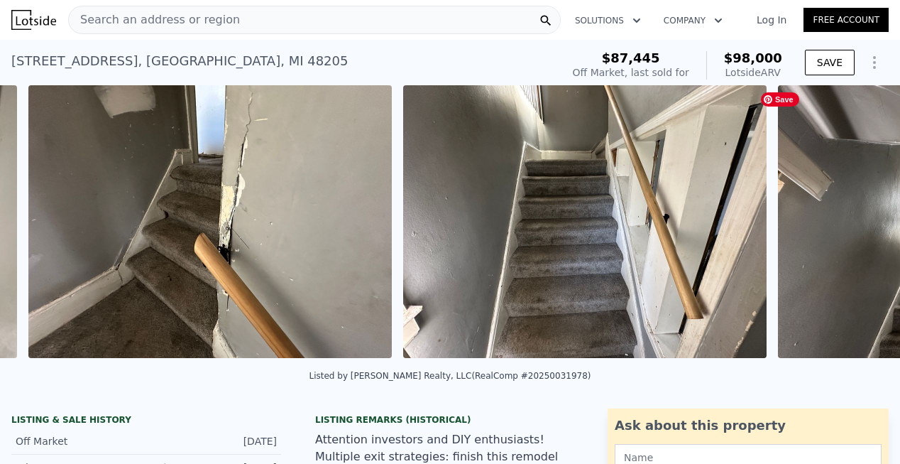
scroll to position [0, 13023]
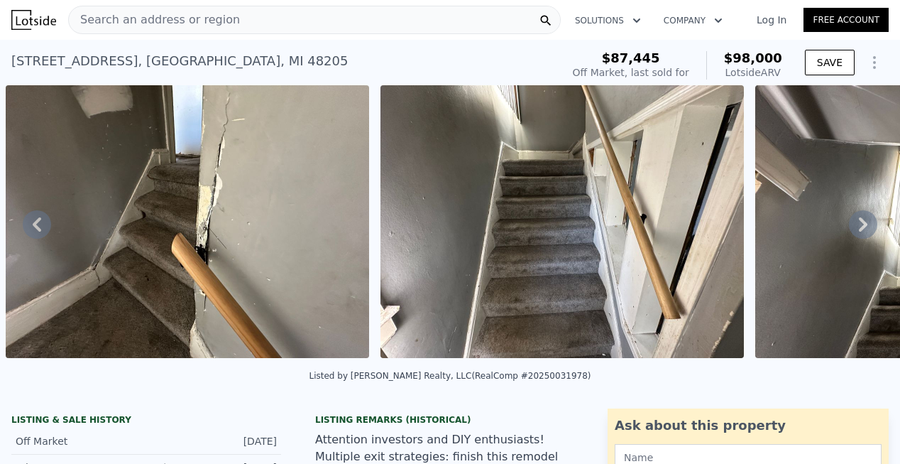
click at [851, 227] on icon at bounding box center [863, 224] width 28 height 28
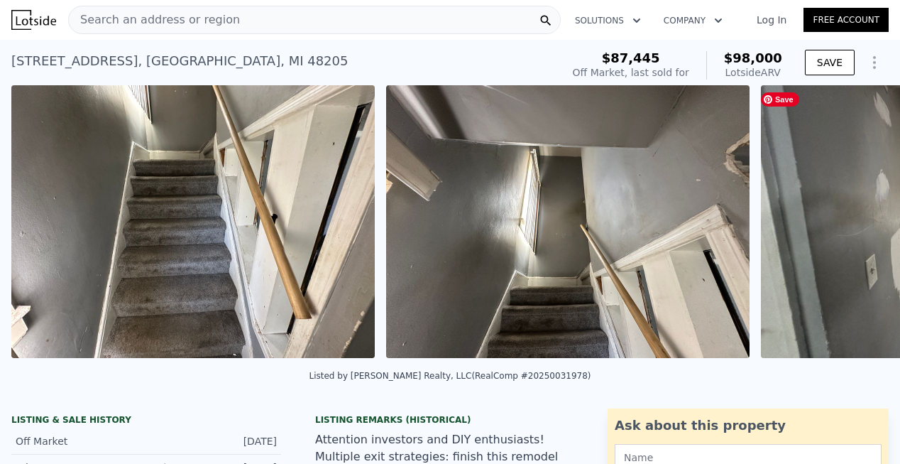
scroll to position [0, 13398]
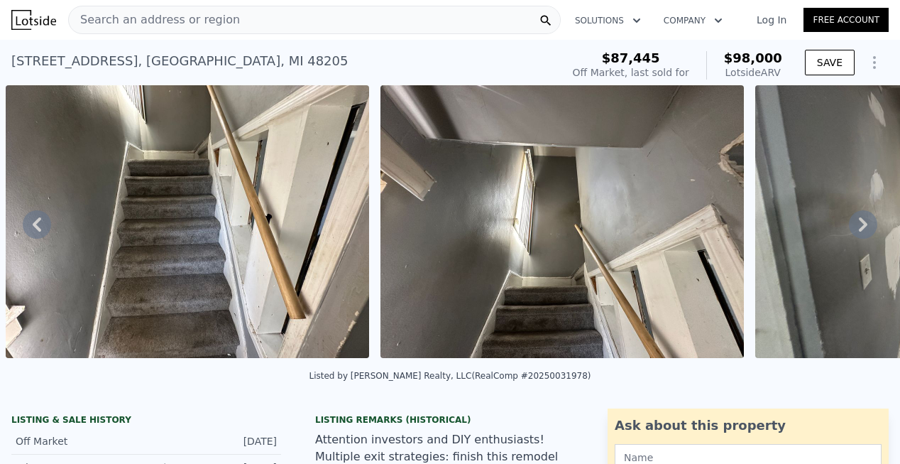
click at [859, 227] on icon at bounding box center [863, 224] width 9 height 14
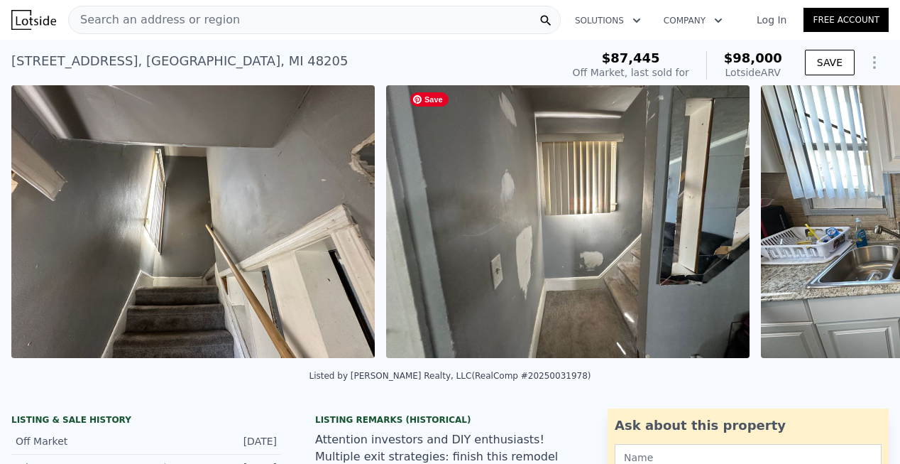
scroll to position [0, 13773]
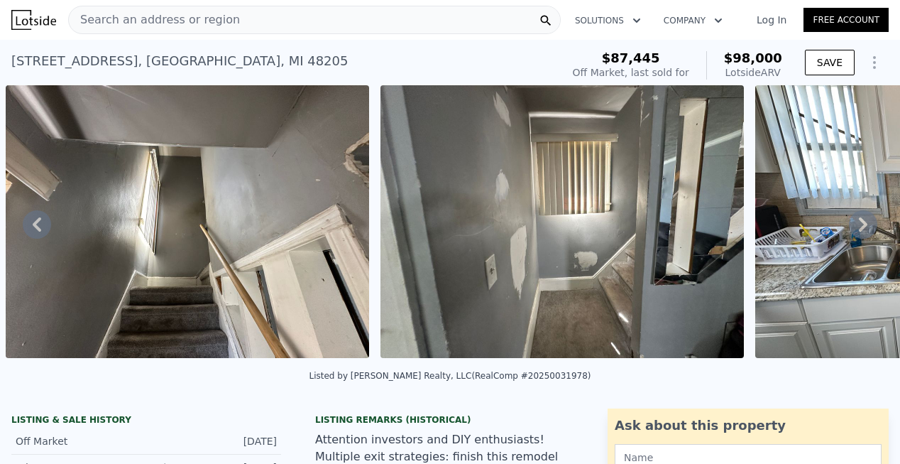
click at [854, 224] on icon at bounding box center [863, 224] width 28 height 28
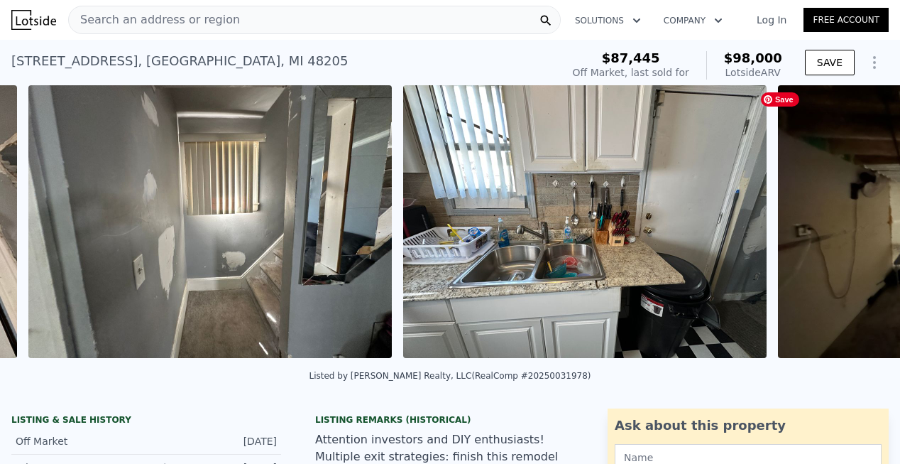
scroll to position [0, 14148]
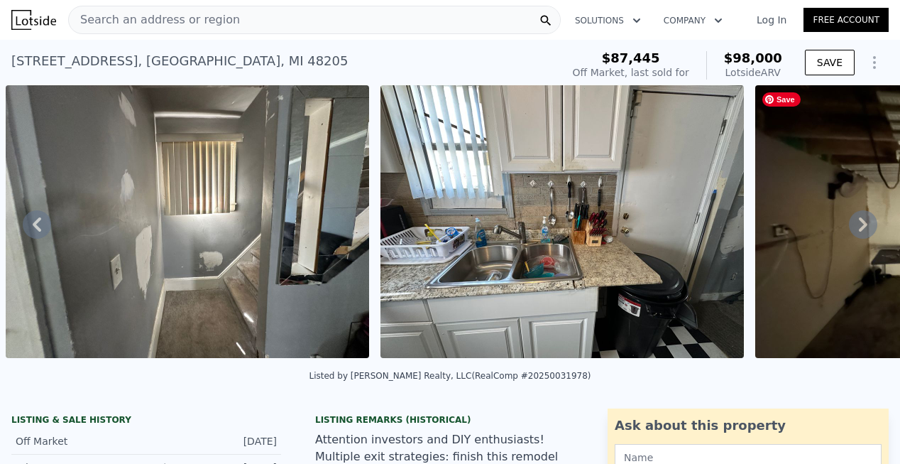
click at [855, 223] on icon at bounding box center [863, 224] width 28 height 28
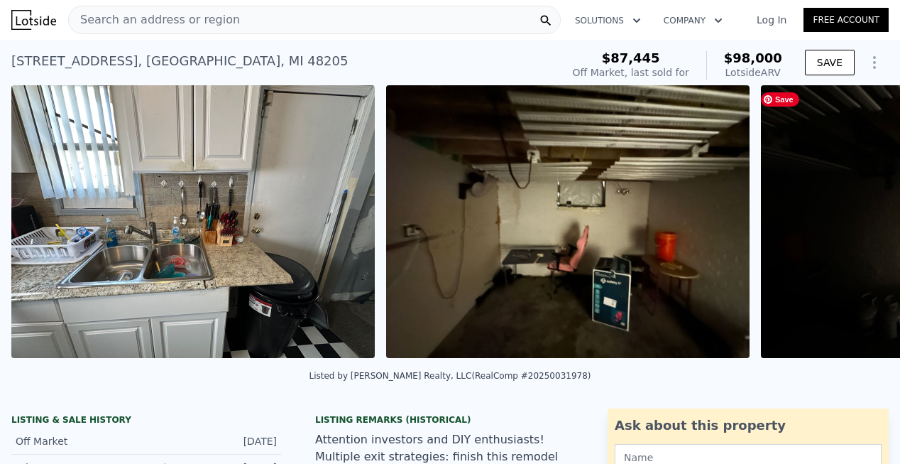
scroll to position [0, 14523]
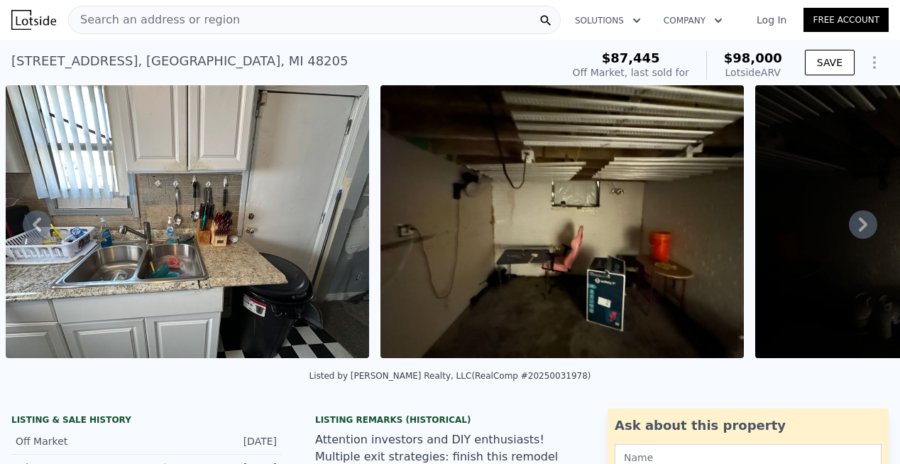
click at [856, 225] on icon at bounding box center [863, 224] width 28 height 28
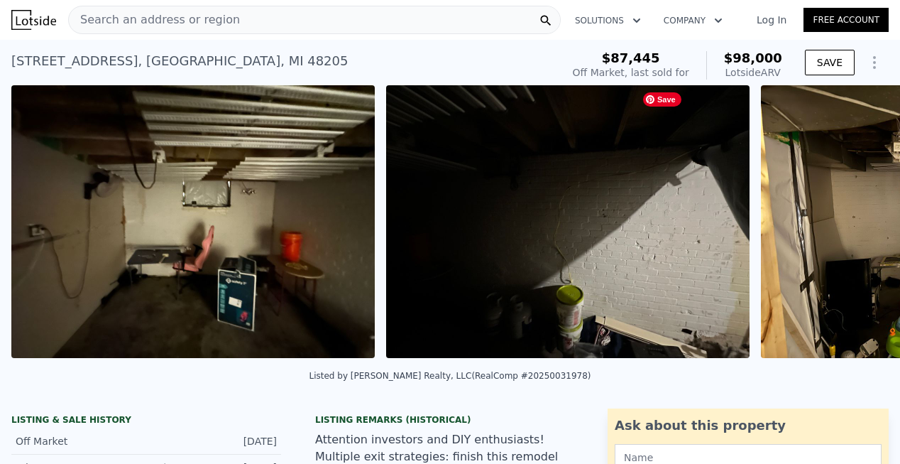
scroll to position [0, 14898]
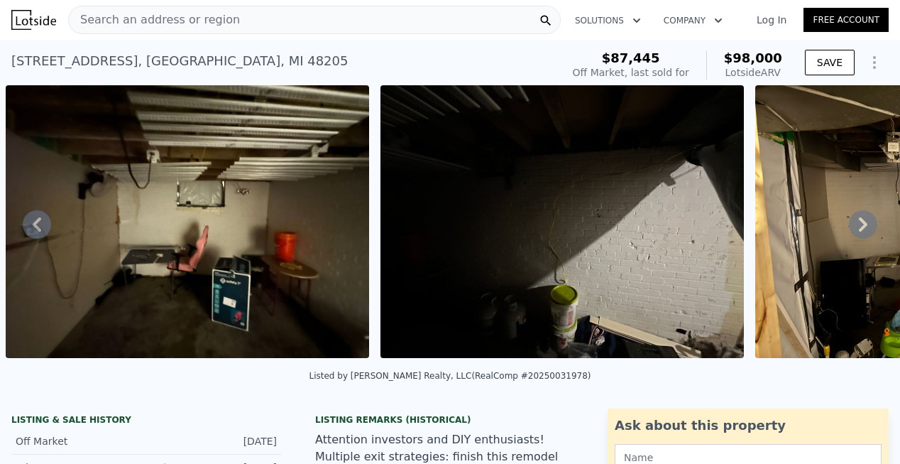
click at [854, 223] on icon at bounding box center [863, 224] width 28 height 28
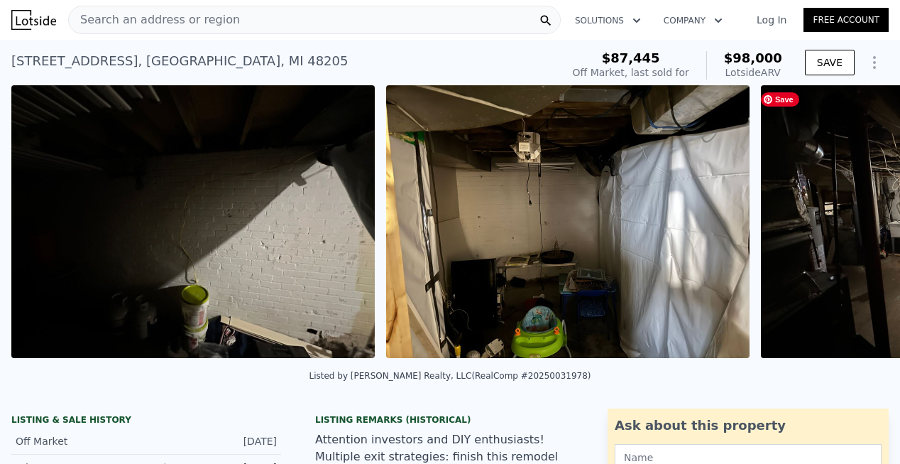
scroll to position [0, 15273]
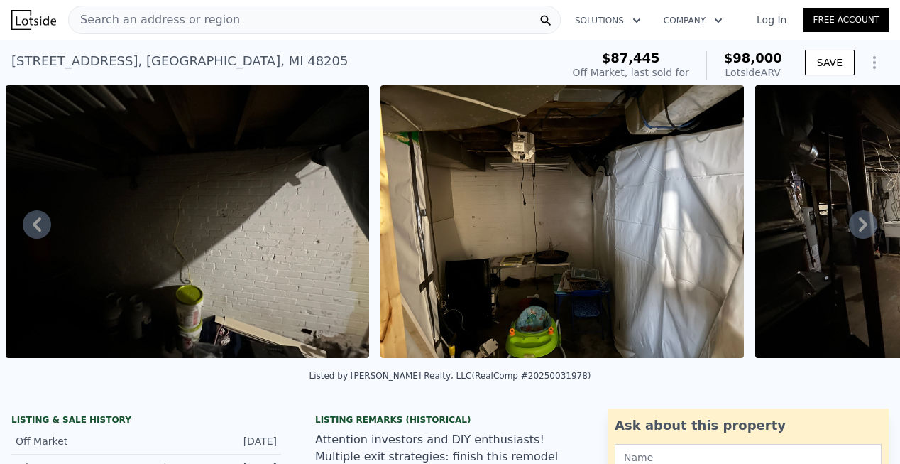
click at [851, 236] on icon at bounding box center [863, 224] width 28 height 28
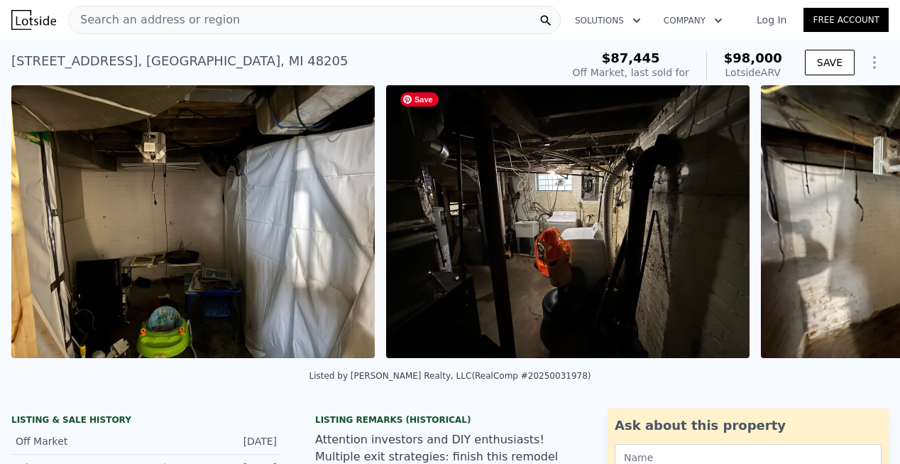
scroll to position [0, 15648]
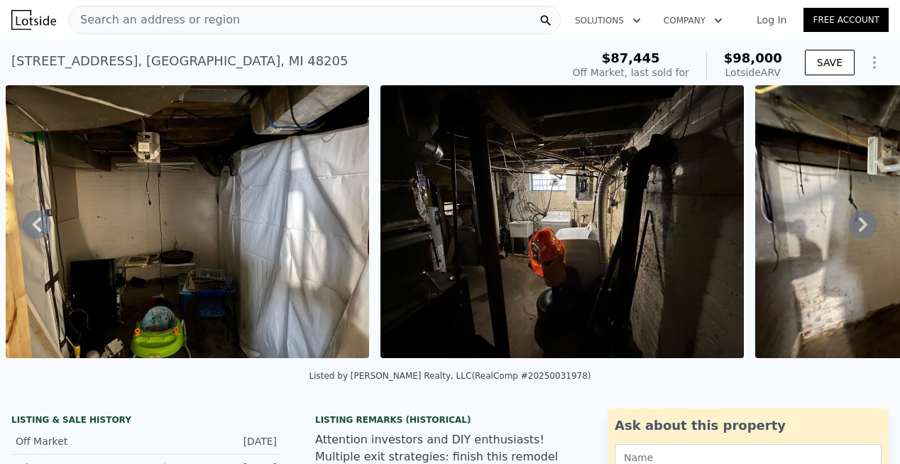
click at [859, 229] on icon at bounding box center [863, 224] width 9 height 14
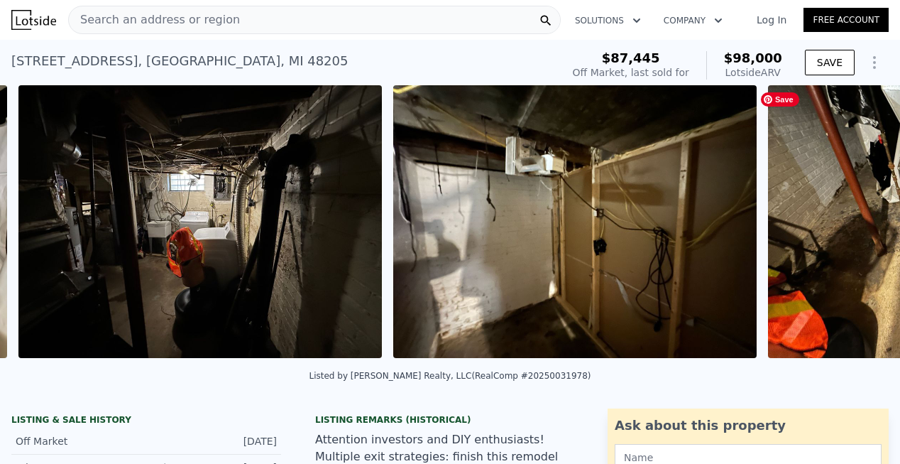
scroll to position [0, 16022]
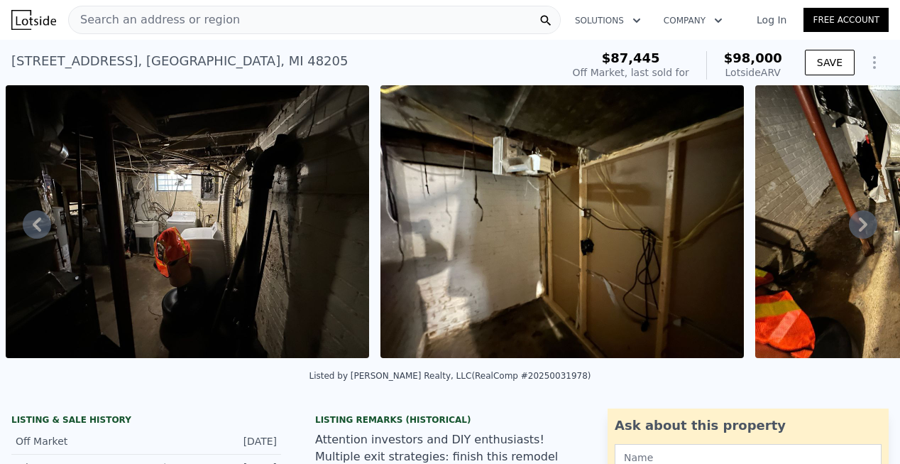
click at [859, 229] on icon at bounding box center [863, 224] width 9 height 14
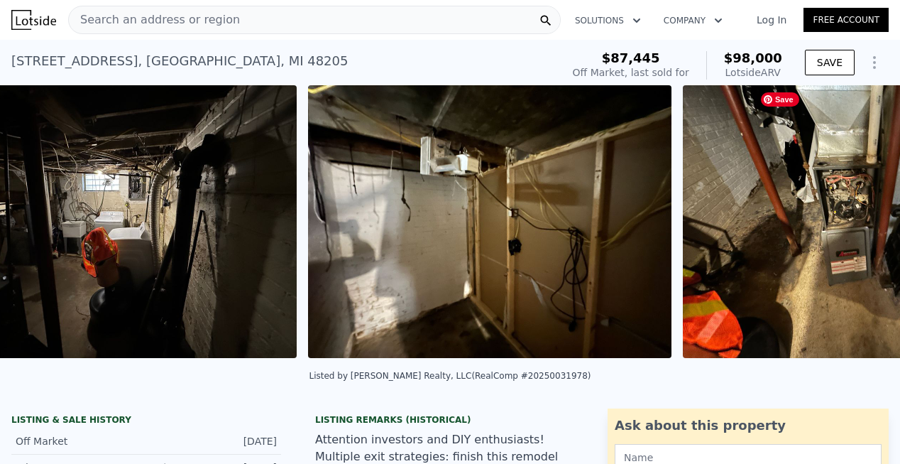
scroll to position [0, 16397]
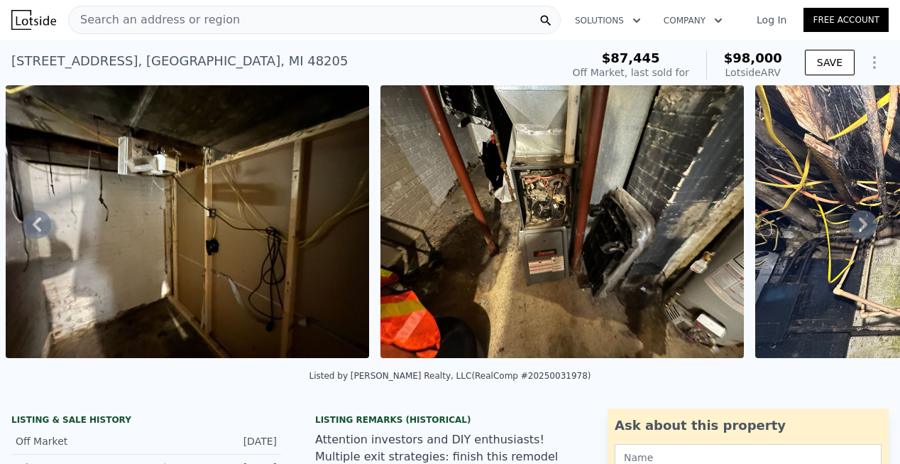
click at [859, 222] on icon at bounding box center [863, 224] width 28 height 28
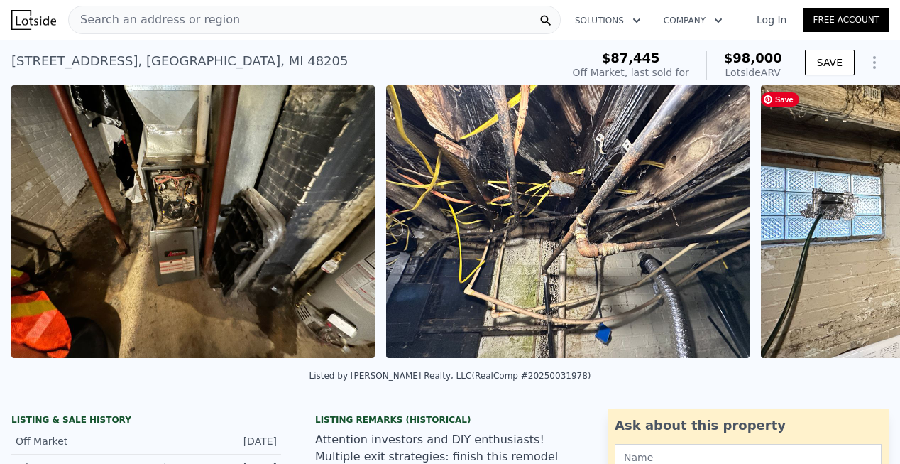
scroll to position [0, 16772]
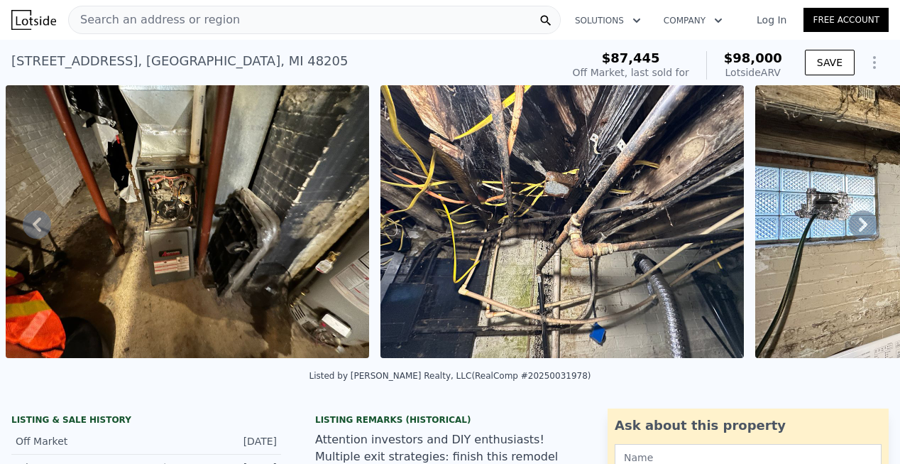
click at [859, 227] on icon at bounding box center [863, 224] width 9 height 14
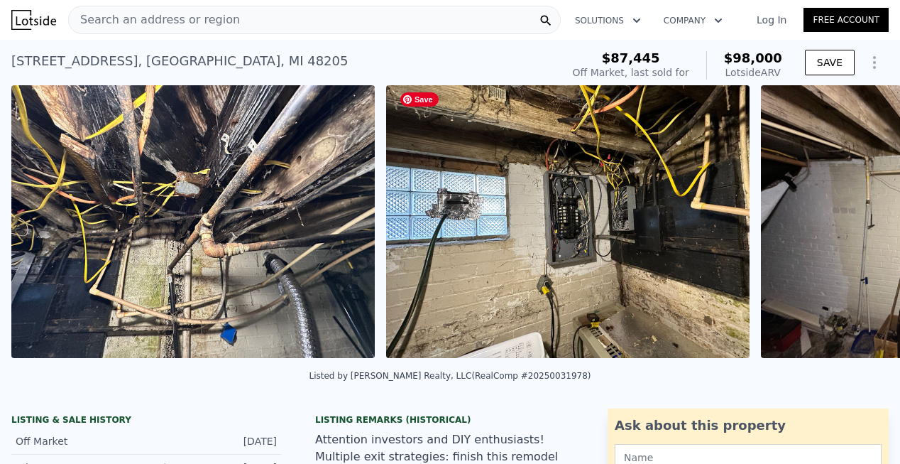
scroll to position [0, 17147]
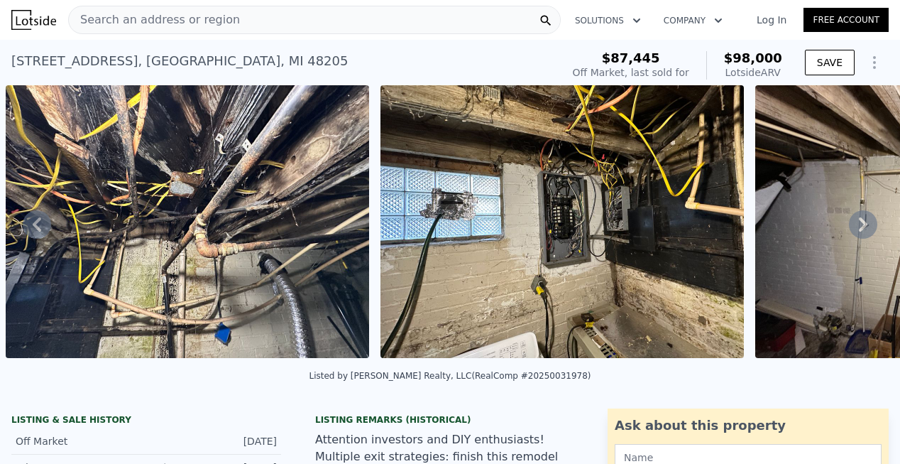
click at [849, 228] on icon at bounding box center [863, 224] width 28 height 28
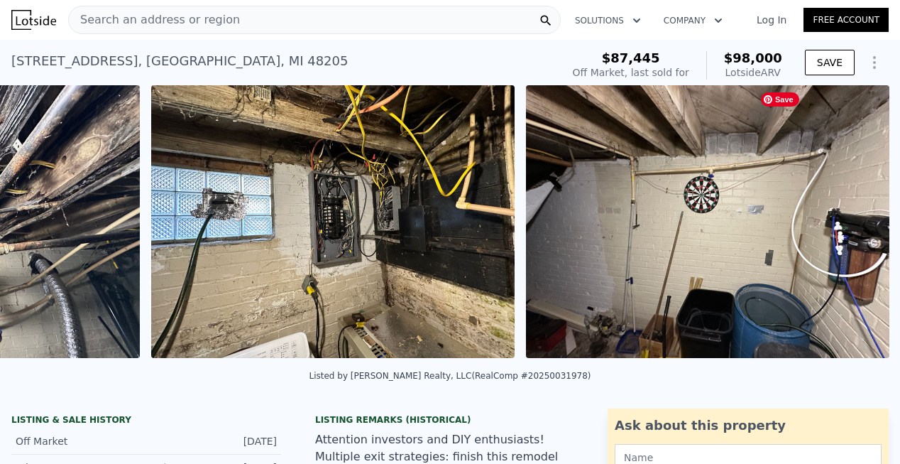
scroll to position [0, 17522]
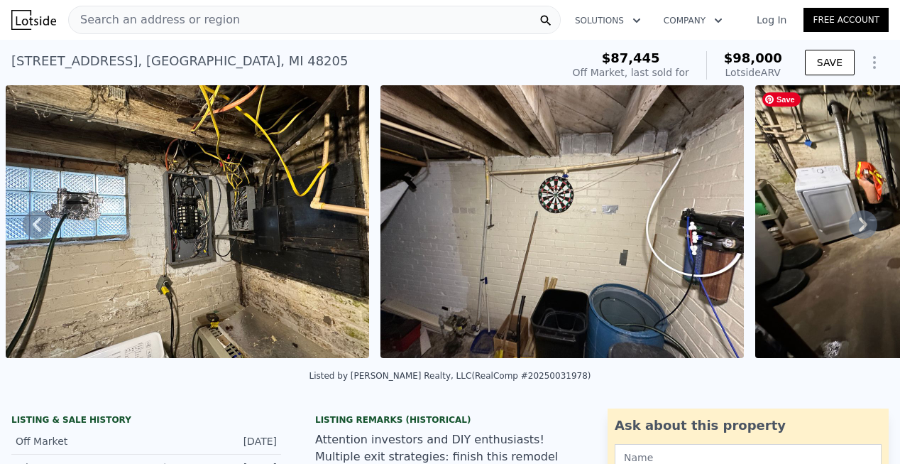
click at [857, 227] on icon at bounding box center [863, 224] width 28 height 28
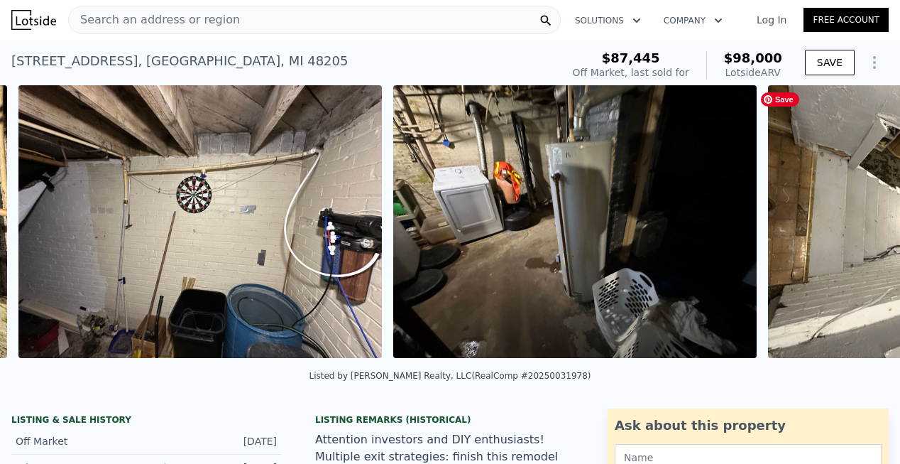
scroll to position [0, 17897]
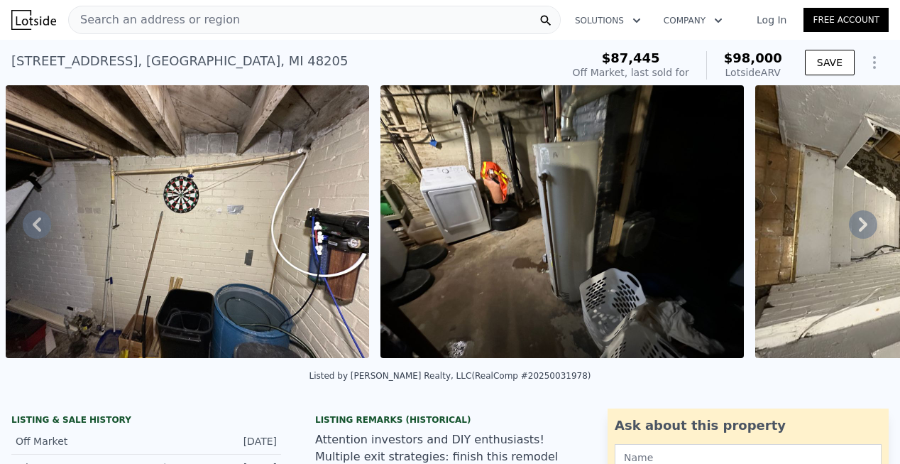
click at [857, 228] on icon at bounding box center [863, 224] width 28 height 28
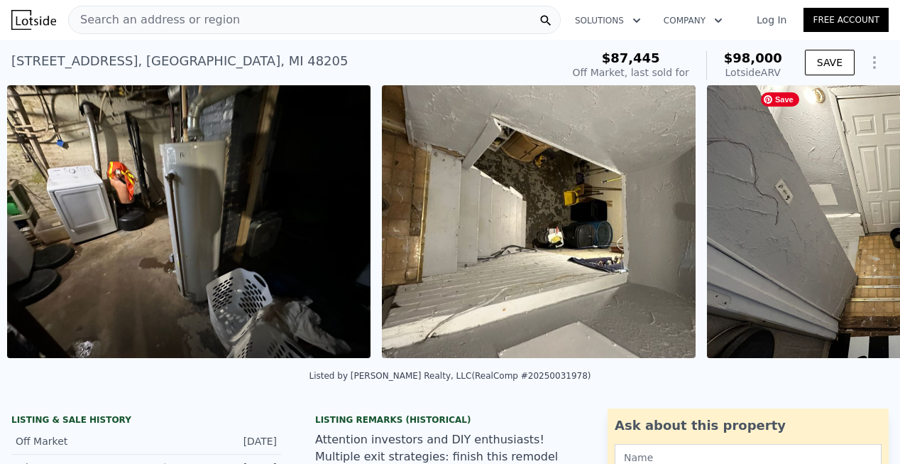
scroll to position [0, 18272]
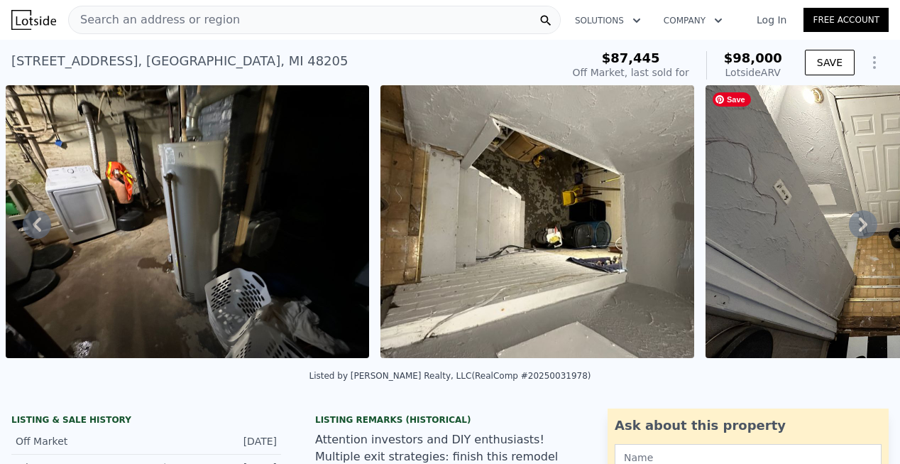
click at [854, 234] on icon at bounding box center [863, 224] width 28 height 28
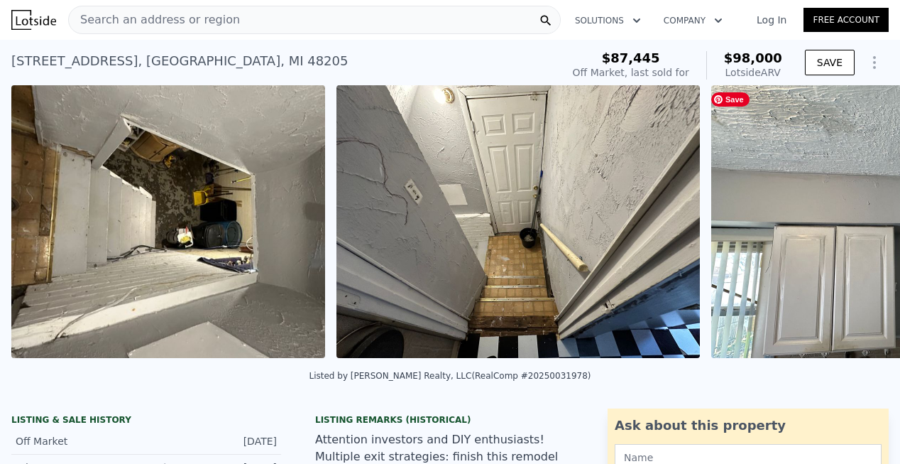
scroll to position [0, 18647]
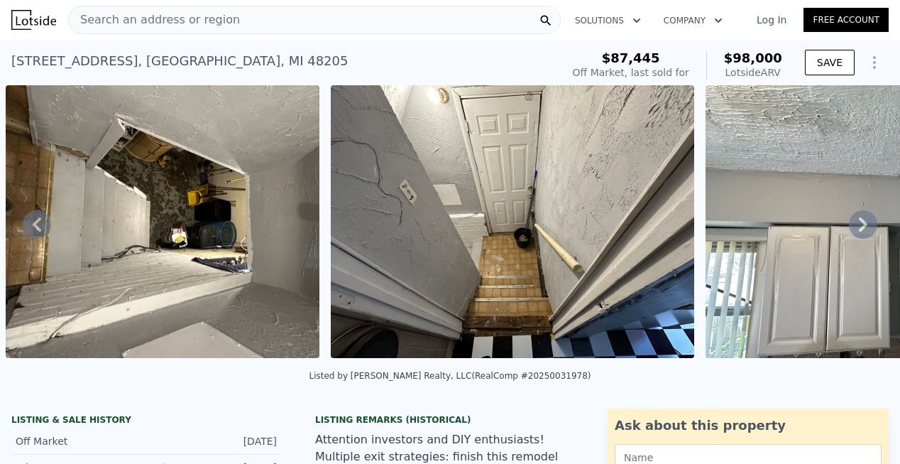
click at [856, 231] on icon at bounding box center [863, 224] width 28 height 28
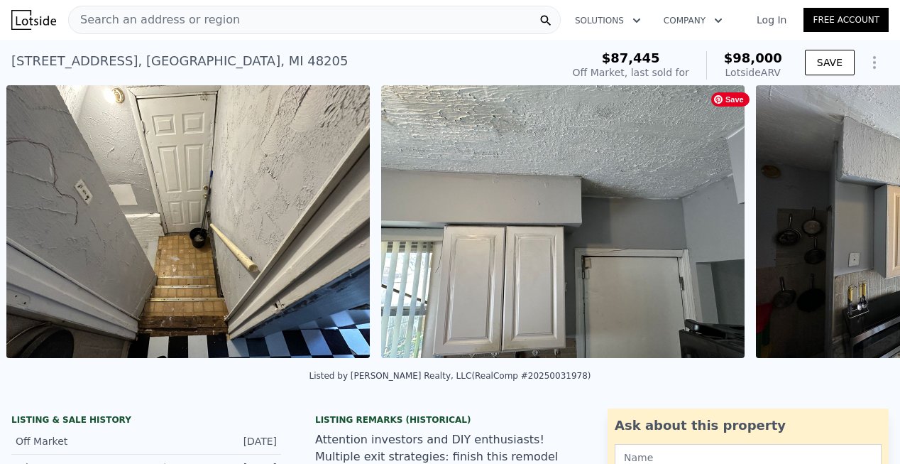
scroll to position [0, 18972]
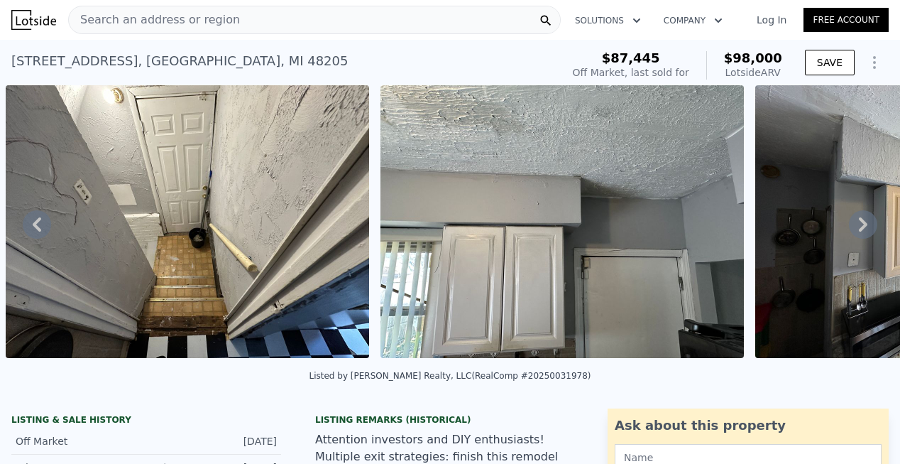
click at [859, 227] on icon at bounding box center [863, 224] width 9 height 14
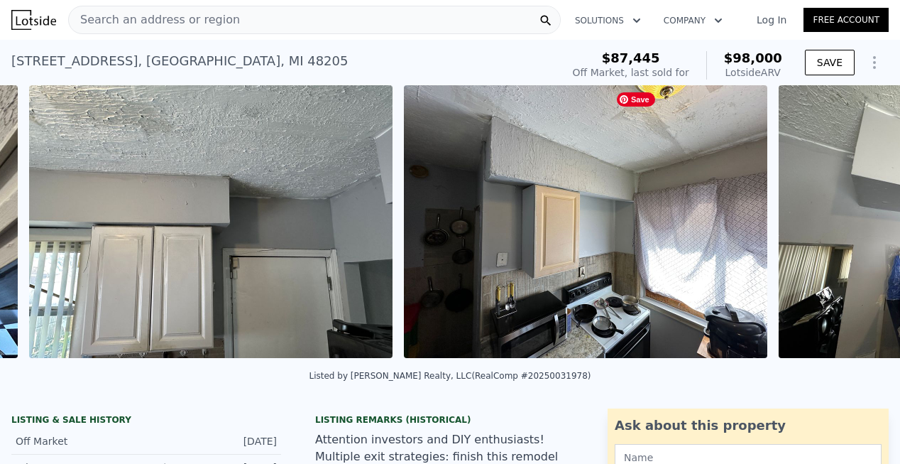
scroll to position [0, 19347]
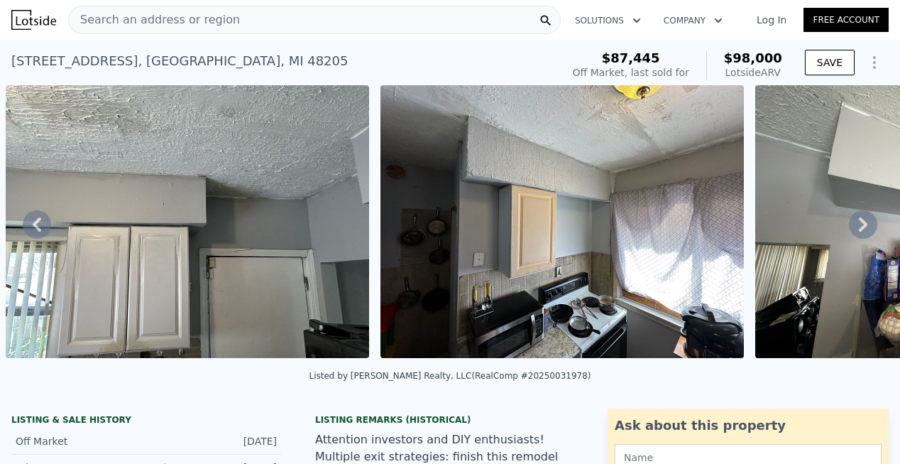
click at [859, 226] on icon at bounding box center [863, 224] width 9 height 14
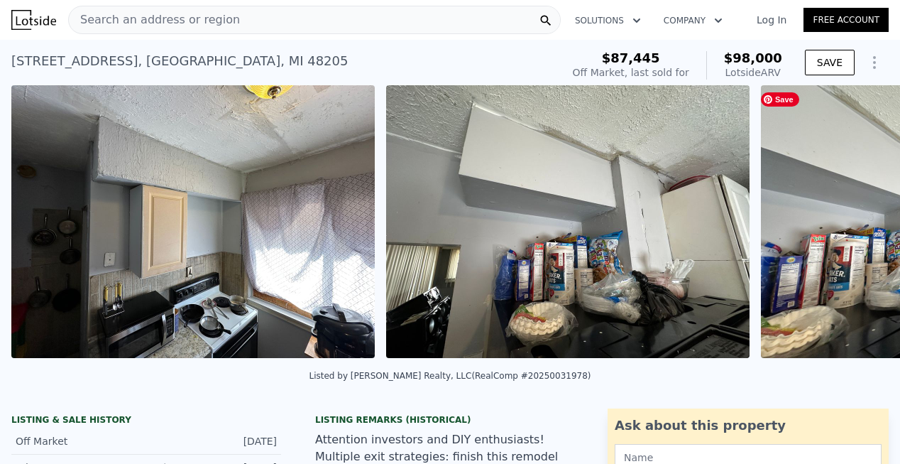
scroll to position [0, 19722]
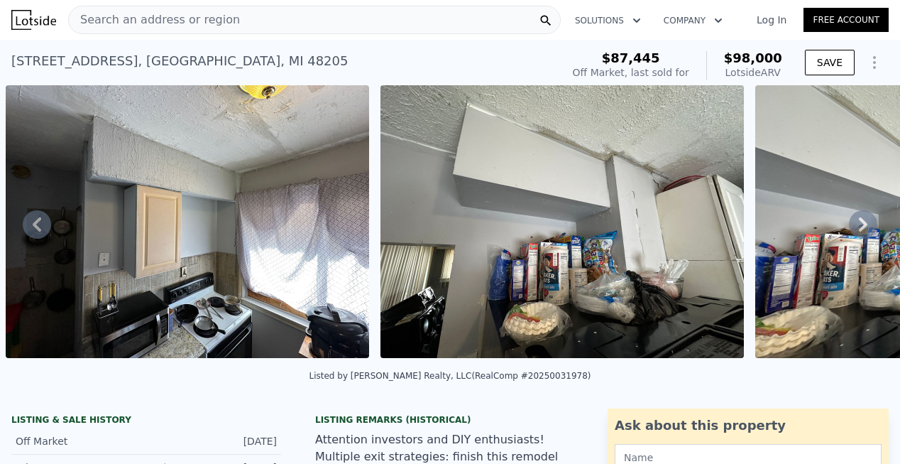
click at [849, 229] on icon at bounding box center [863, 224] width 28 height 28
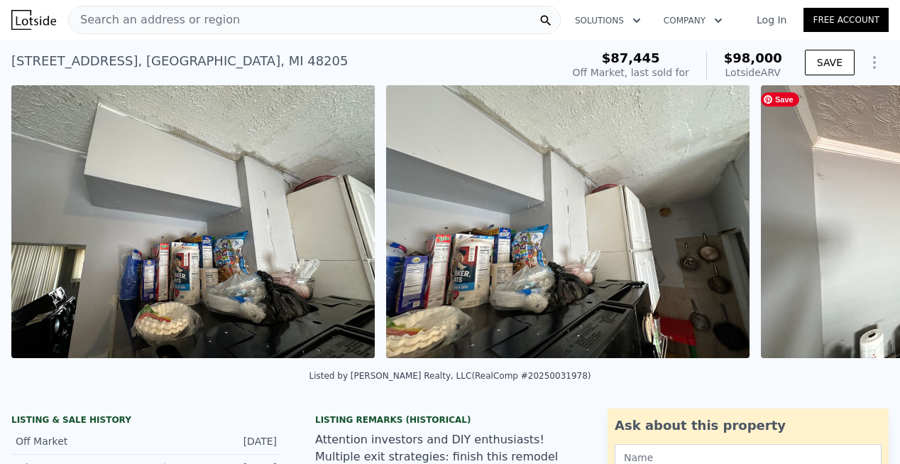
scroll to position [0, 20097]
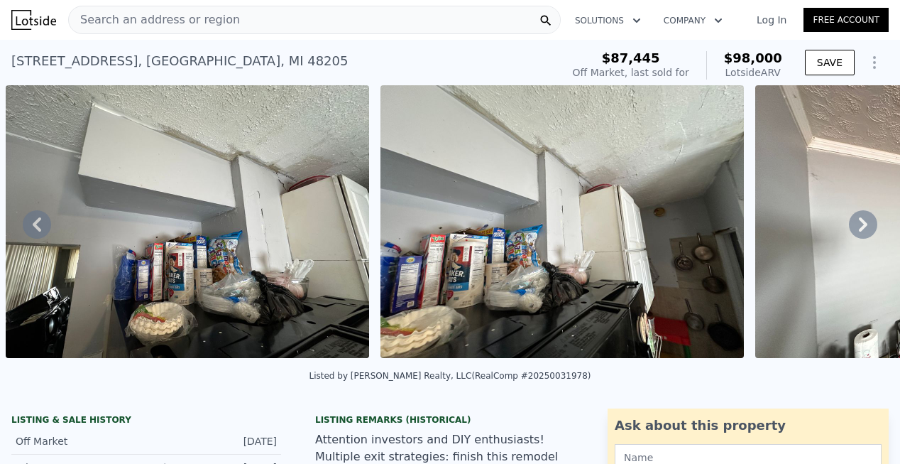
click at [859, 231] on icon at bounding box center [863, 224] width 9 height 14
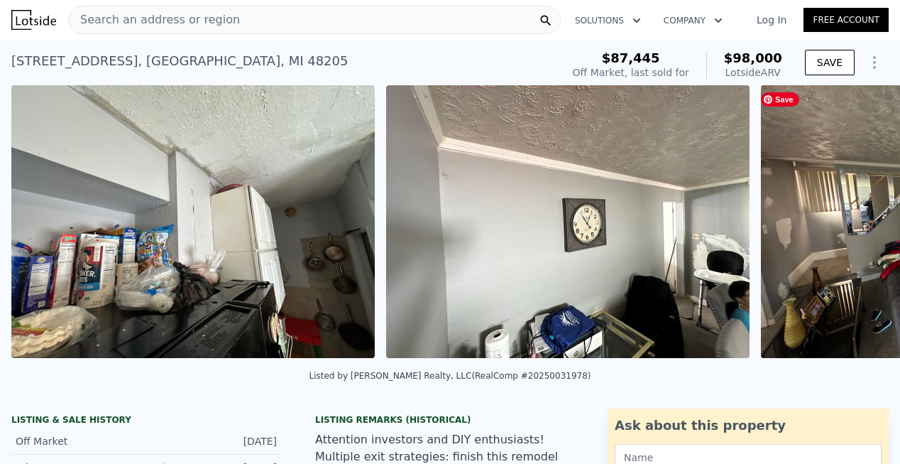
scroll to position [0, 20472]
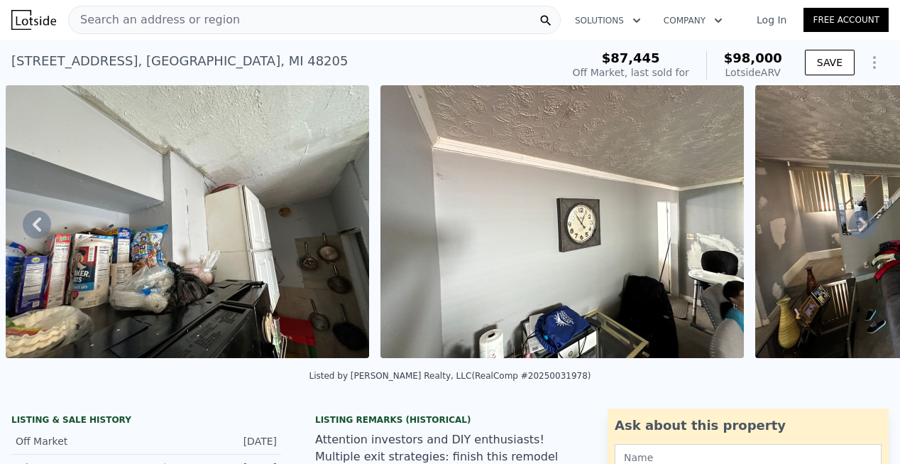
click at [849, 229] on icon at bounding box center [863, 224] width 28 height 28
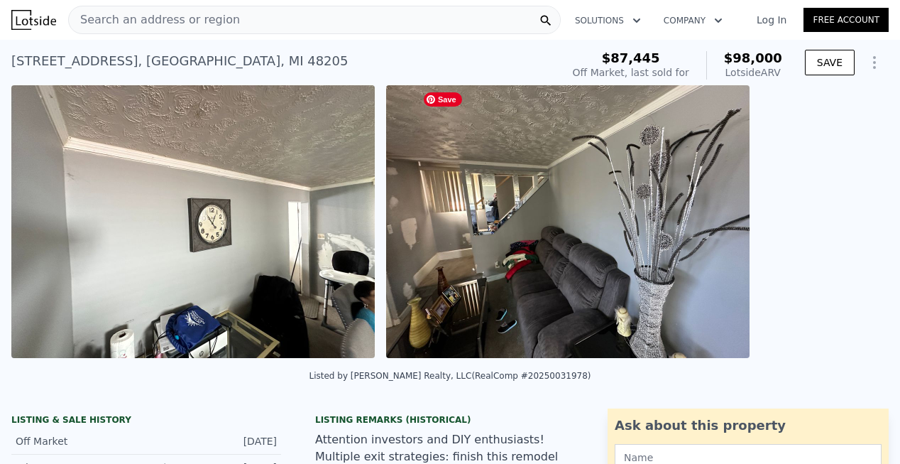
scroll to position [0, 20847]
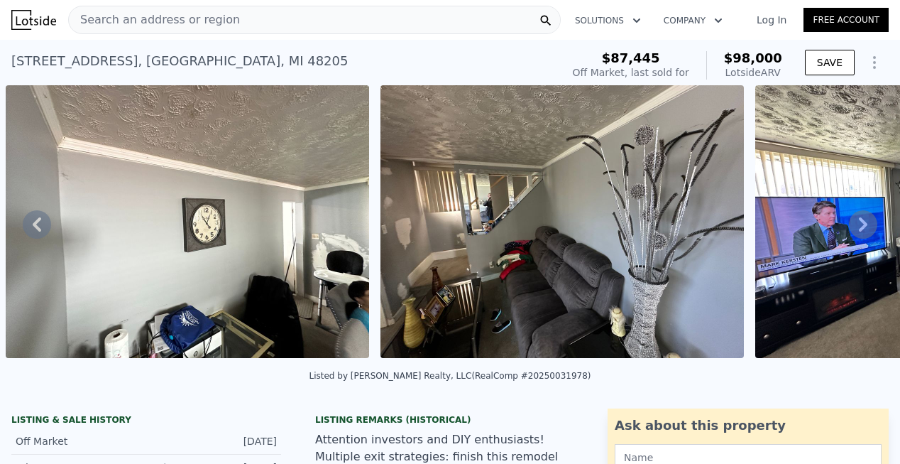
click at [859, 224] on icon at bounding box center [863, 224] width 9 height 14
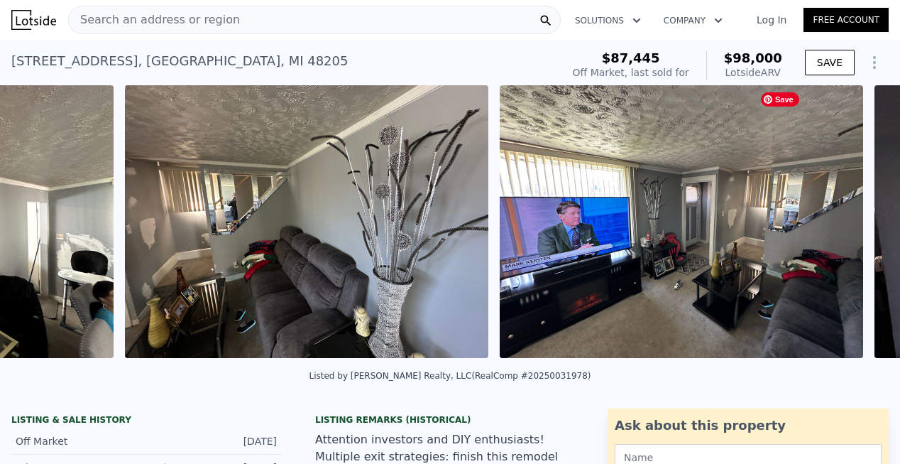
scroll to position [0, 21222]
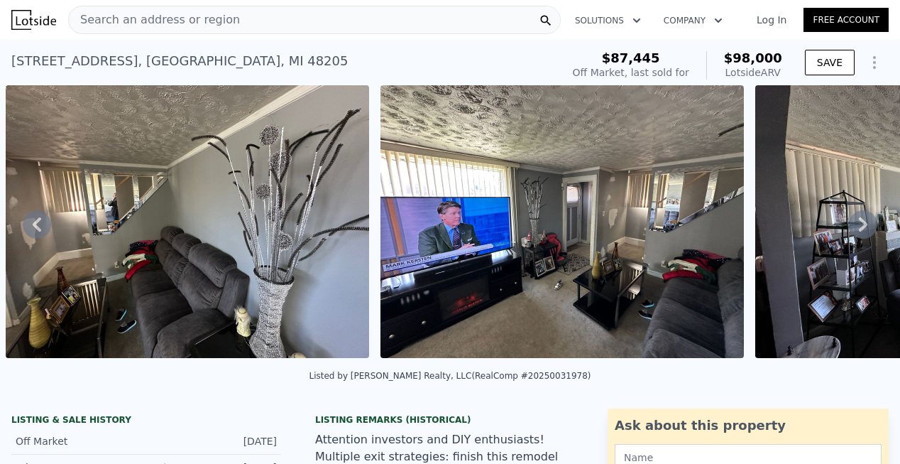
click at [858, 227] on icon at bounding box center [863, 224] width 28 height 28
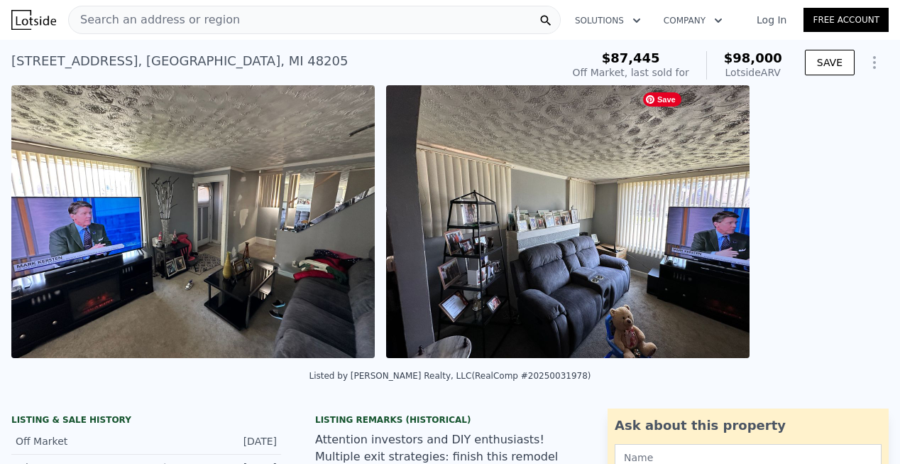
scroll to position [0, 21597]
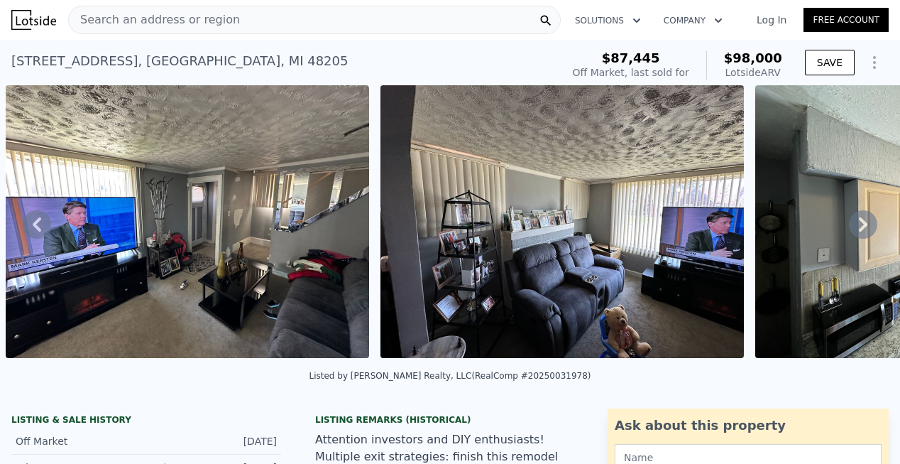
click at [852, 229] on icon at bounding box center [863, 224] width 28 height 28
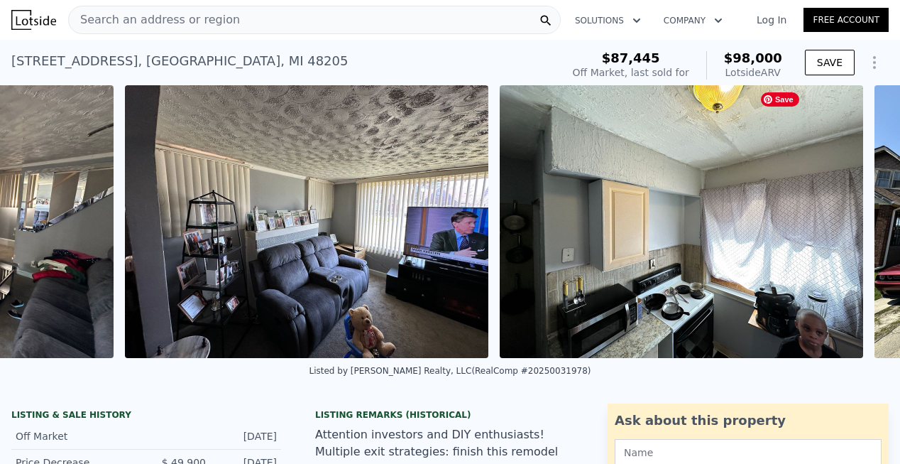
scroll to position [0, 21972]
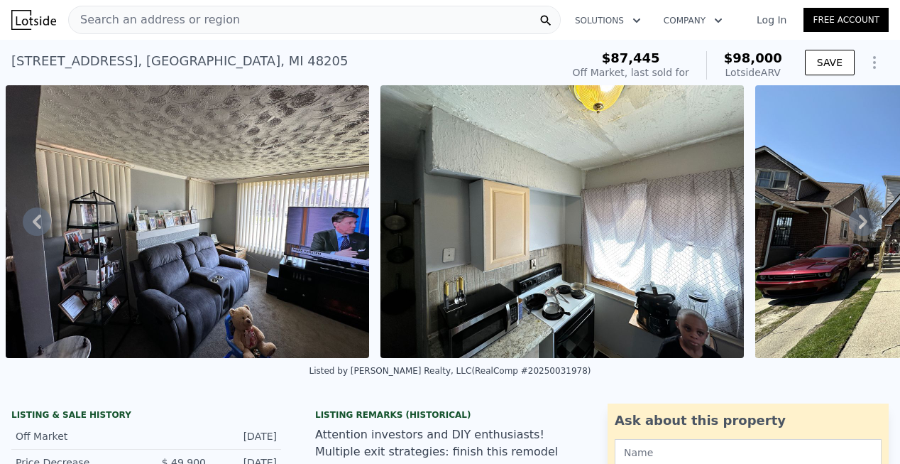
click at [852, 228] on icon at bounding box center [863, 221] width 28 height 28
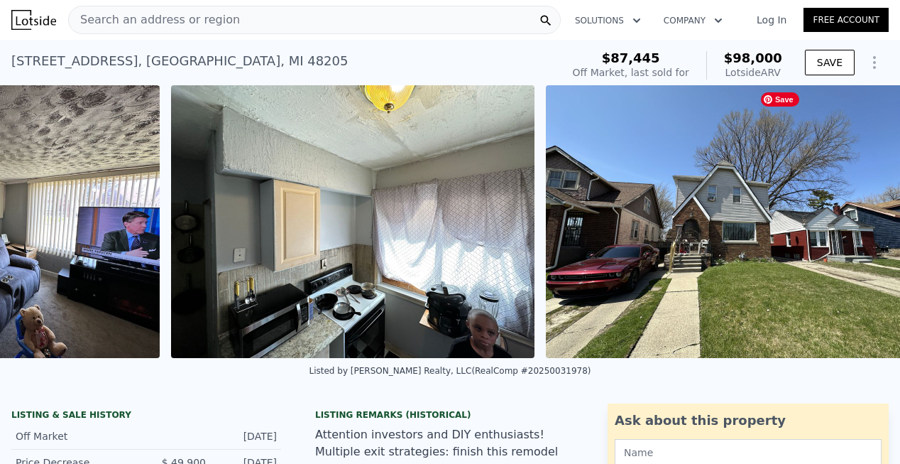
scroll to position [0, 22207]
